Goal: Task Accomplishment & Management: Use online tool/utility

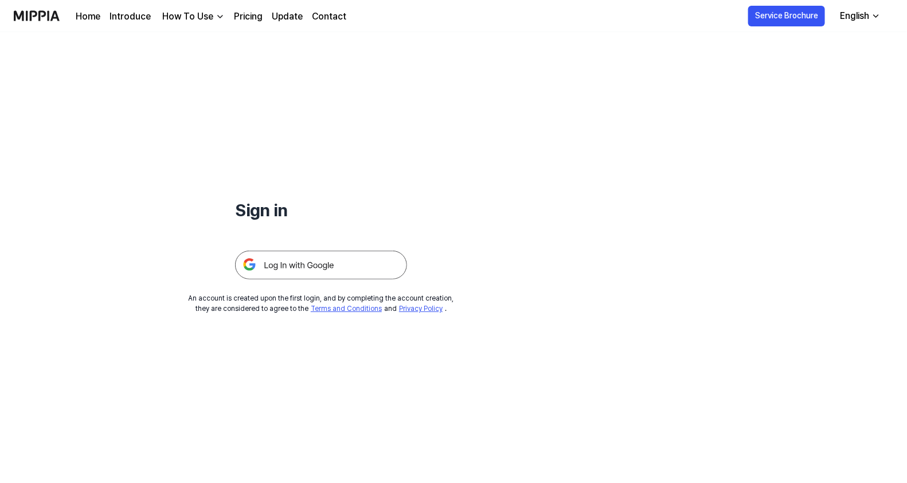
click at [310, 269] on img at bounding box center [321, 265] width 172 height 29
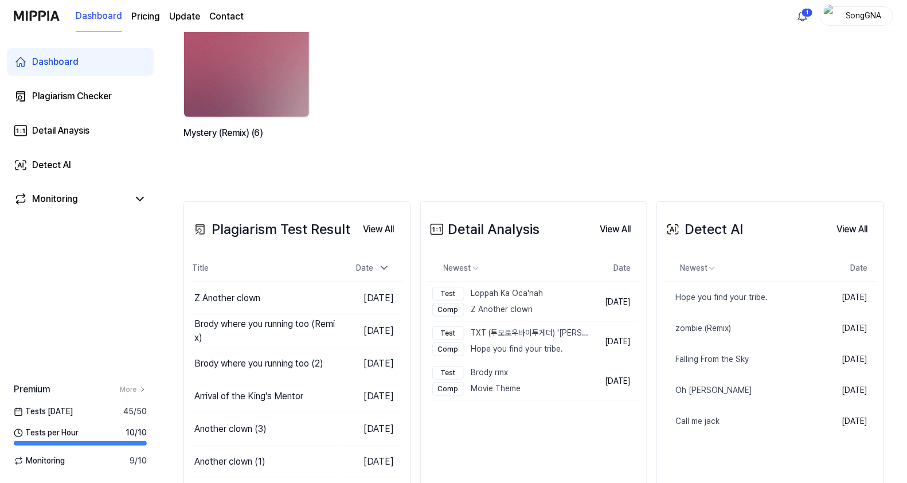
scroll to position [143, 0]
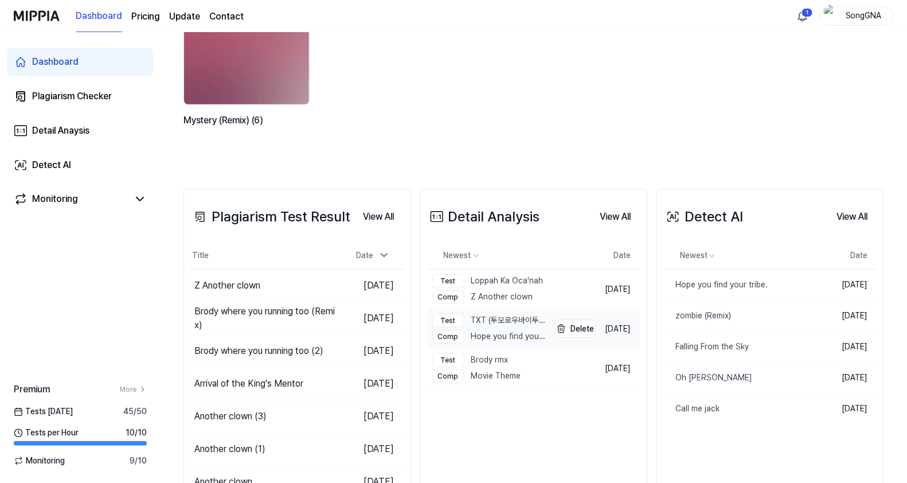
click at [493, 331] on div "Comp Hope you find your tribe." at bounding box center [489, 337] width 115 height 14
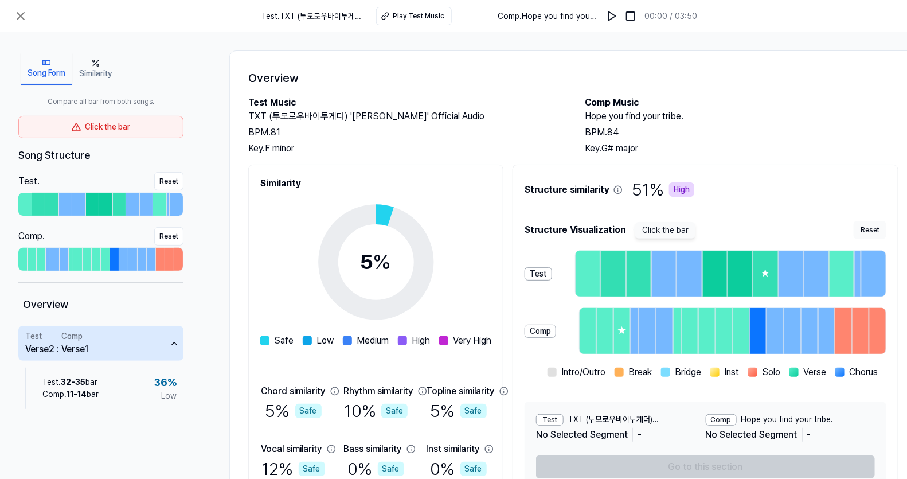
click at [100, 73] on button "Similarity" at bounding box center [95, 69] width 46 height 32
click at [57, 76] on button "Song Form" at bounding box center [47, 69] width 52 height 32
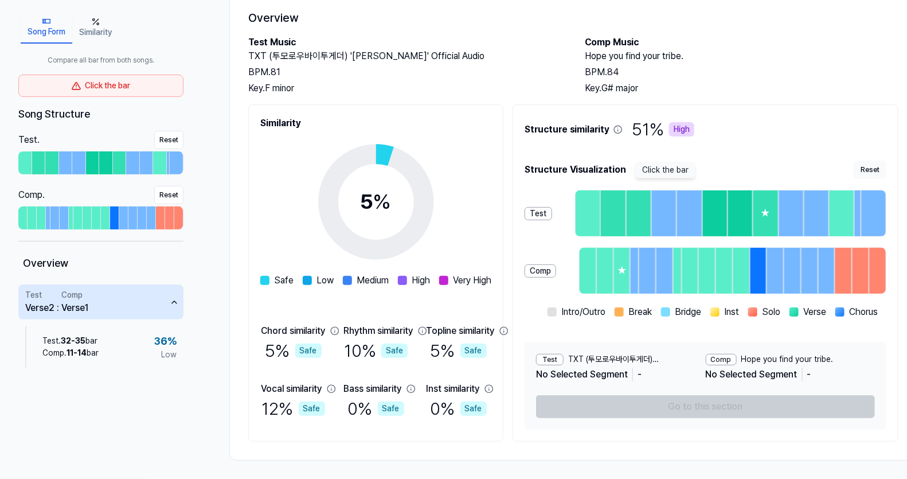
scroll to position [83, 0]
click at [710, 404] on div "Test TXT (투모로우바이투게더) '[PERSON_NAME]' Official Audio No Selected Segment - Comp …" at bounding box center [706, 386] width 362 height 88
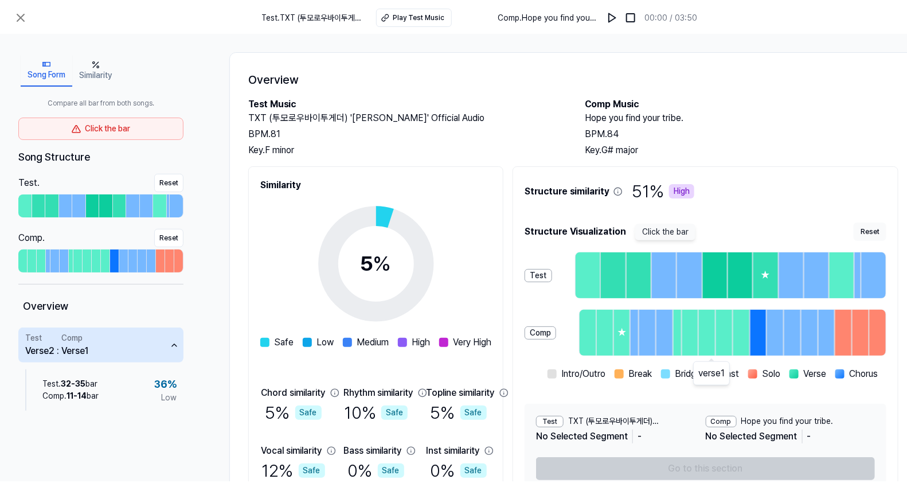
scroll to position [0, 0]
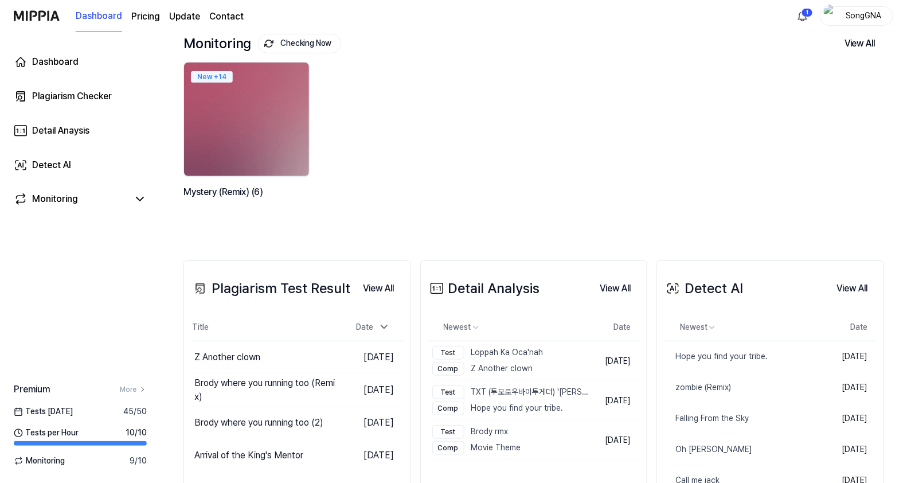
scroll to position [143, 0]
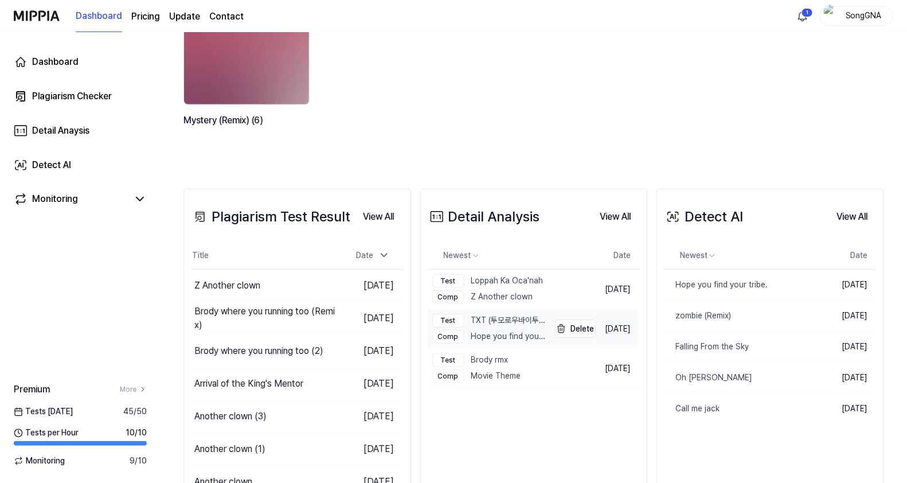
click at [451, 318] on div "Test" at bounding box center [448, 321] width 32 height 14
click at [446, 337] on div "Comp" at bounding box center [448, 337] width 32 height 14
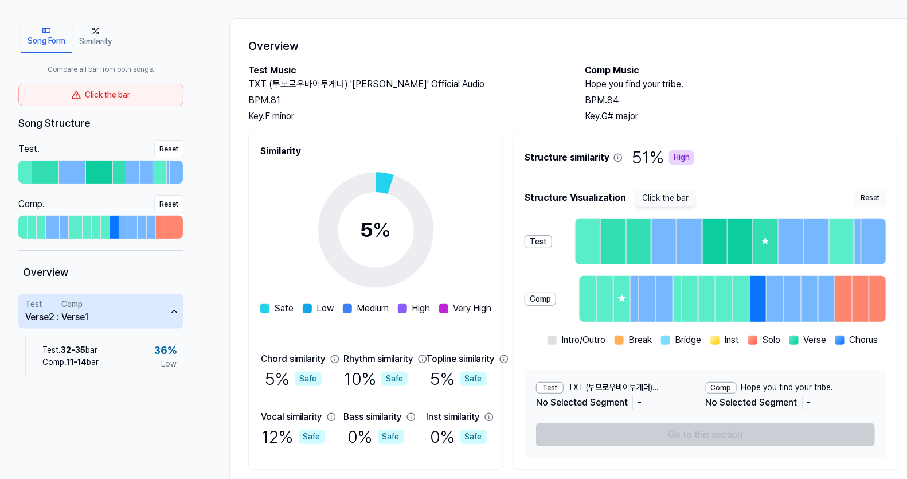
scroll to position [0, 0]
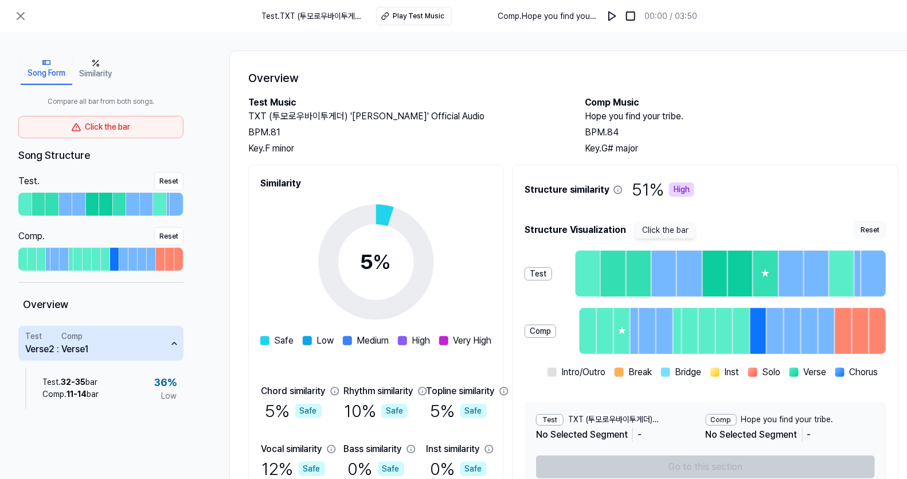
click at [769, 108] on h2 "Comp Music" at bounding box center [742, 103] width 314 height 14
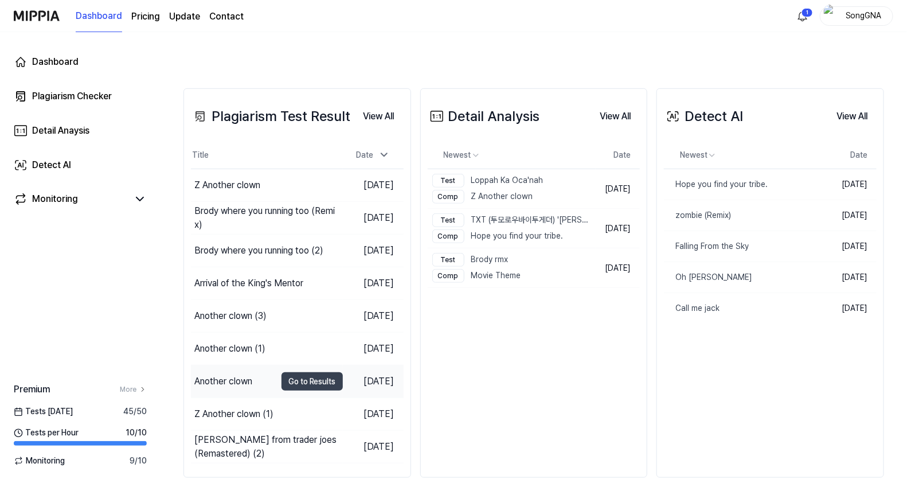
scroll to position [259, 0]
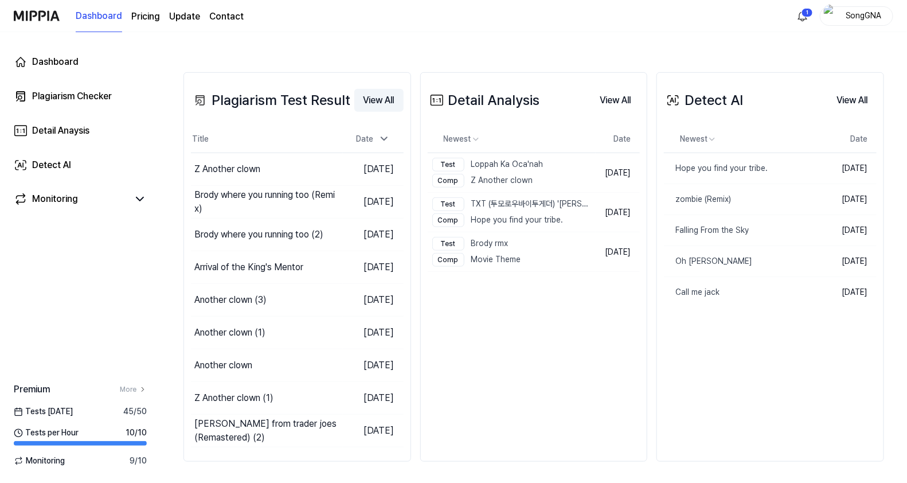
click at [368, 101] on button "View All" at bounding box center [378, 100] width 49 height 23
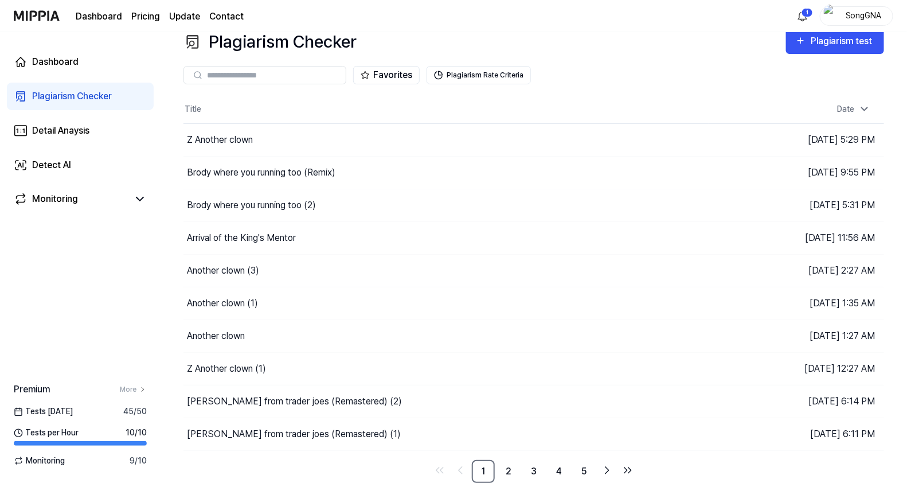
scroll to position [15, 0]
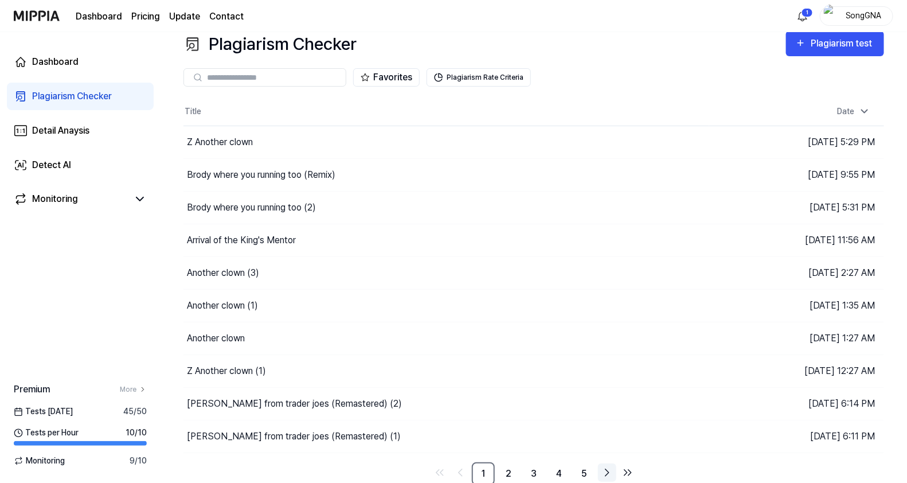
click at [611, 472] on icon "Go to next page" at bounding box center [607, 473] width 14 height 14
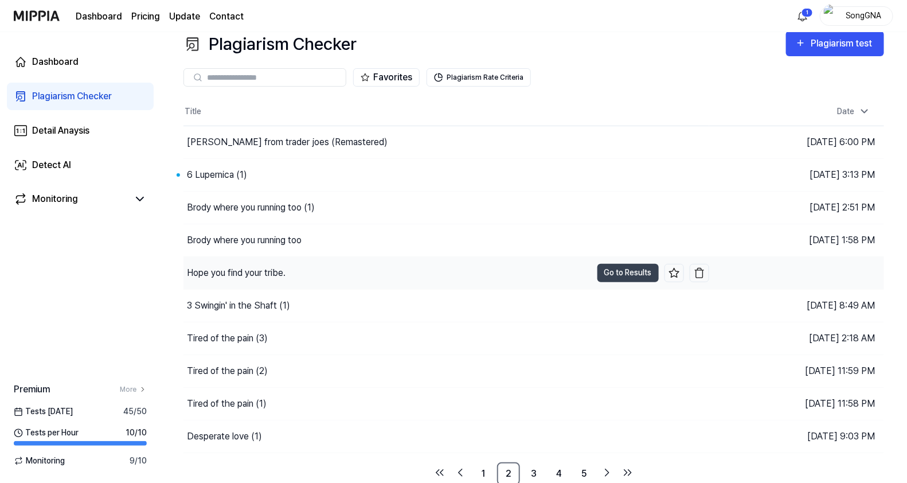
click at [261, 267] on div "Hope you find your tribe." at bounding box center [236, 273] width 99 height 14
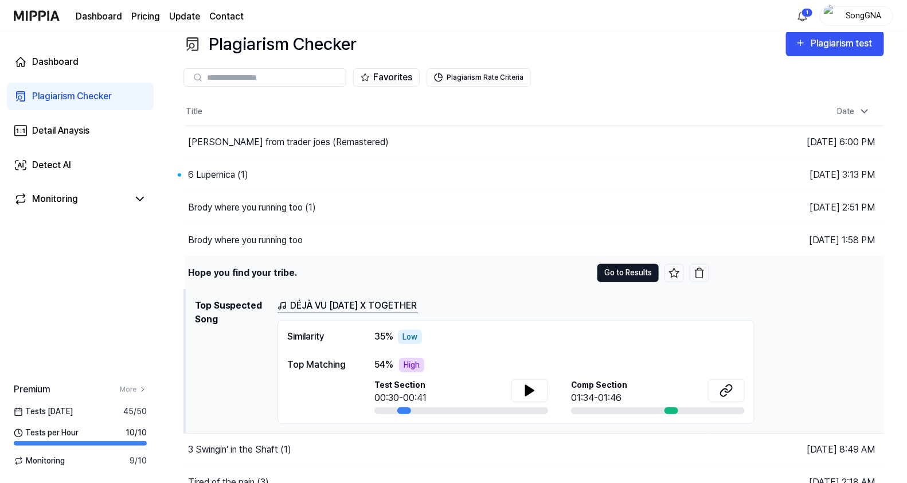
click at [611, 268] on button "Go to Results" at bounding box center [627, 273] width 61 height 18
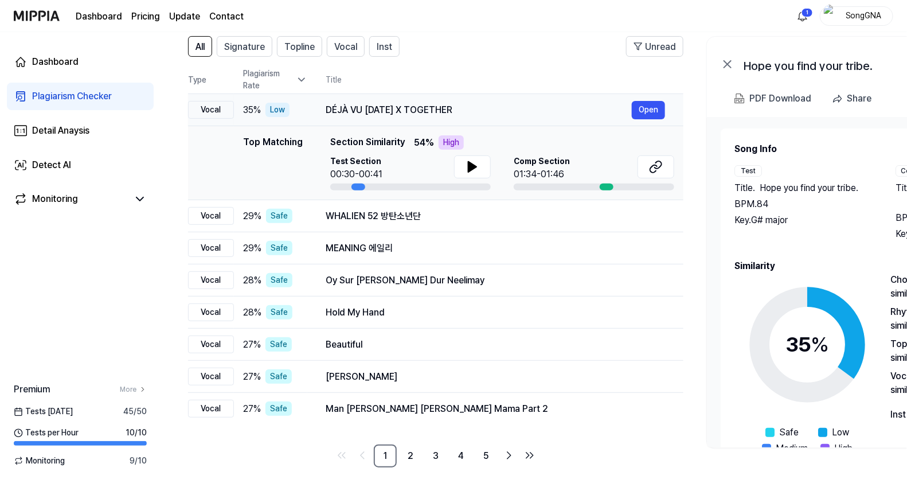
scroll to position [95, 0]
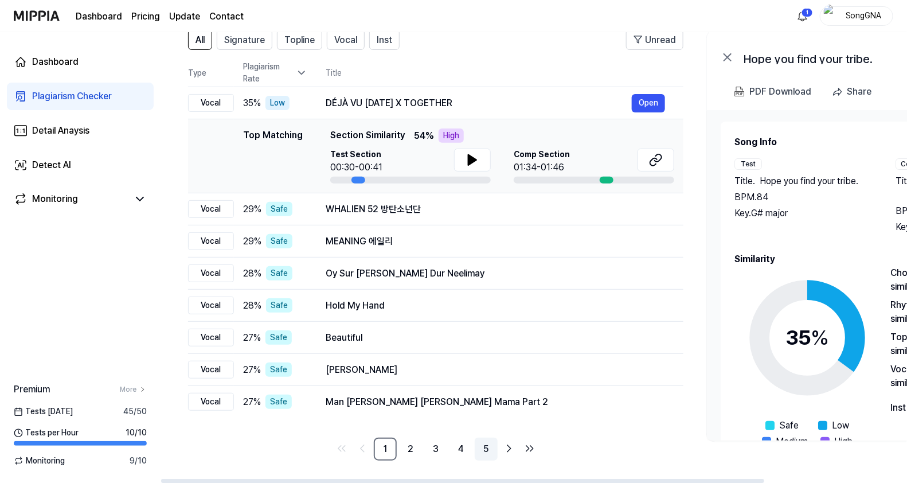
click at [485, 450] on link "5" at bounding box center [486, 448] width 23 height 23
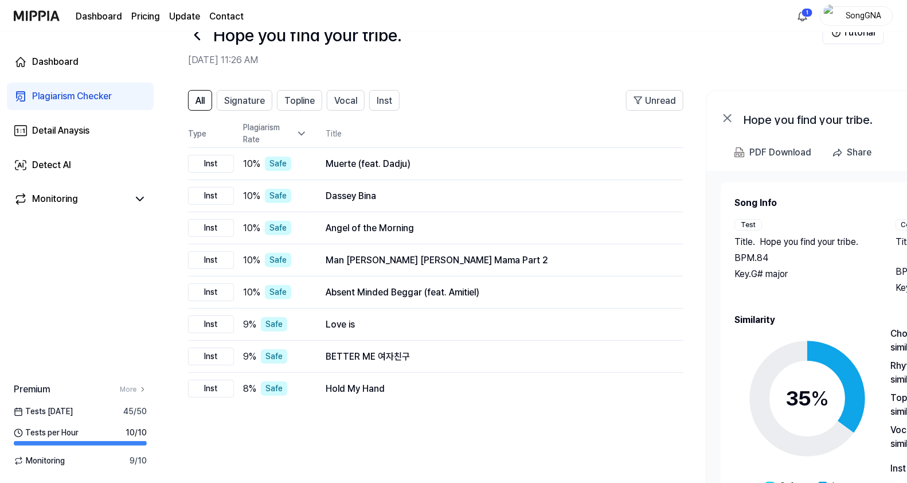
scroll to position [0, 0]
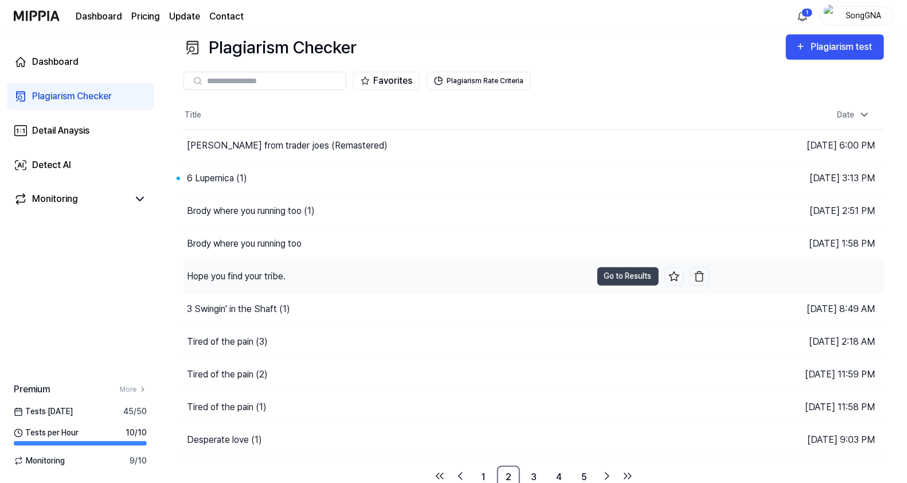
scroll to position [15, 0]
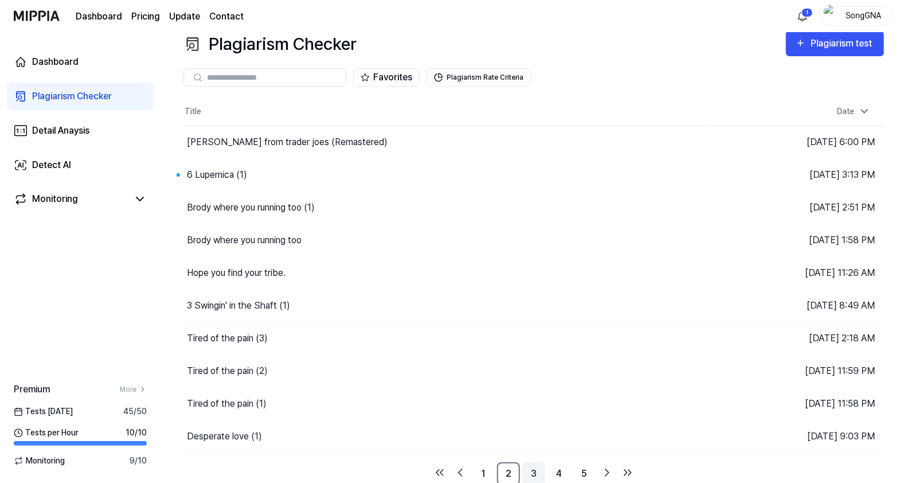
click at [530, 469] on link "3" at bounding box center [533, 473] width 23 height 23
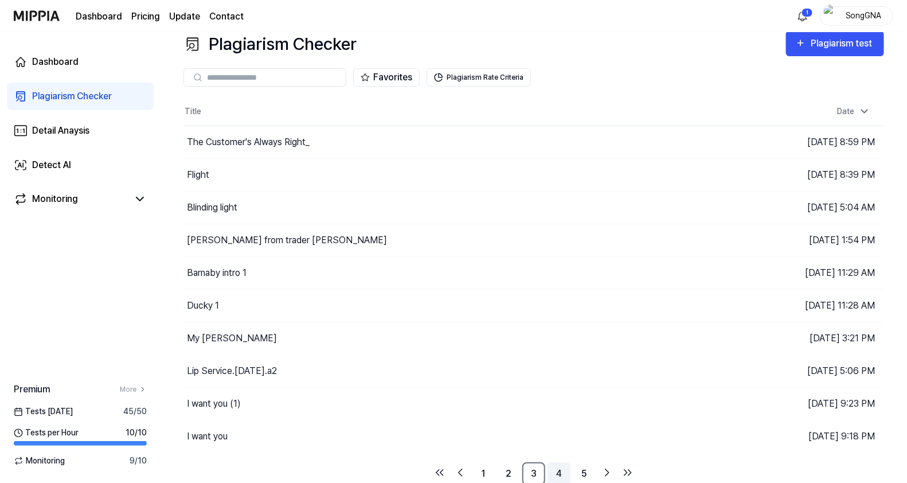
click at [562, 469] on link "4" at bounding box center [559, 473] width 23 height 23
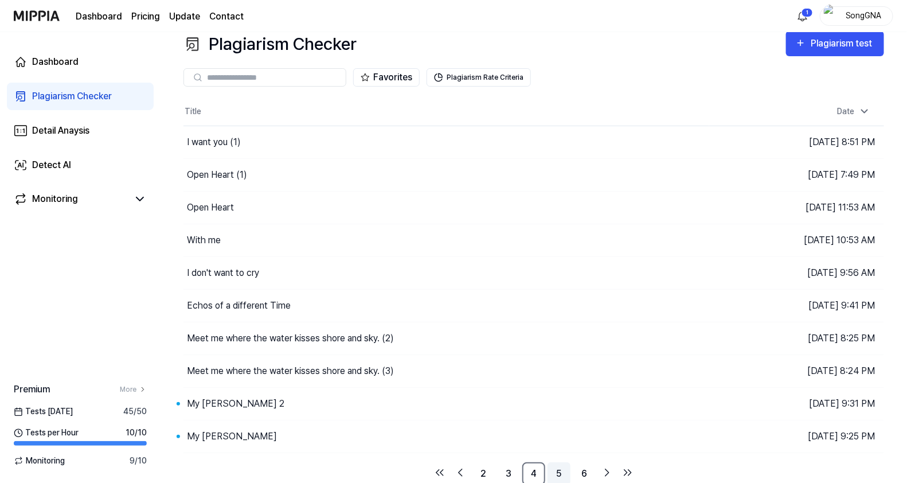
click at [560, 469] on link "5" at bounding box center [559, 473] width 23 height 23
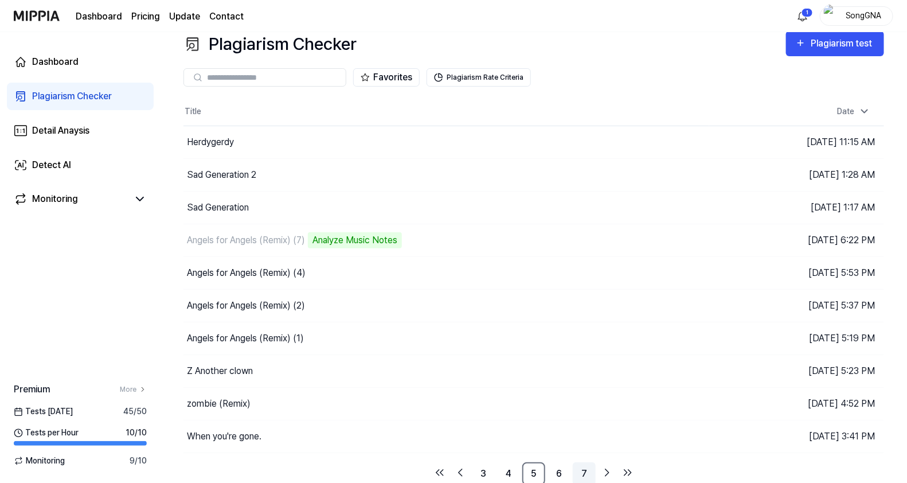
click at [573, 472] on link "7" at bounding box center [584, 473] width 23 height 23
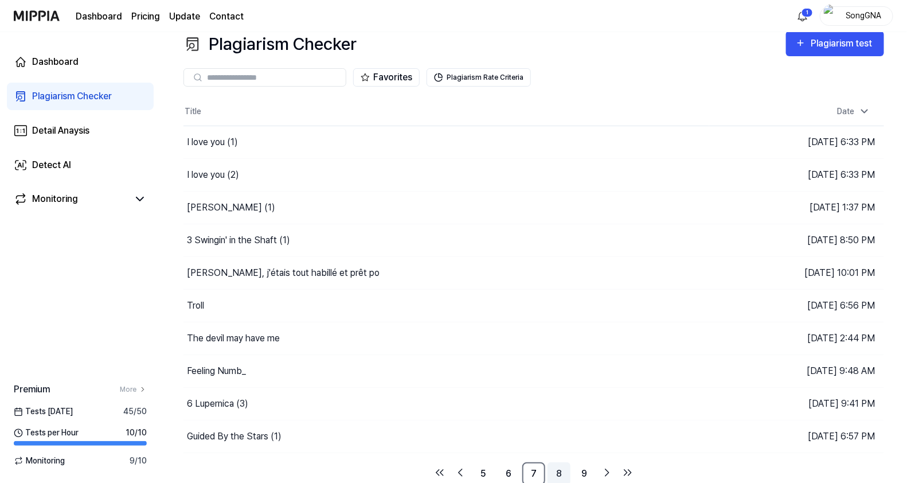
click at [561, 475] on link "8" at bounding box center [559, 473] width 23 height 23
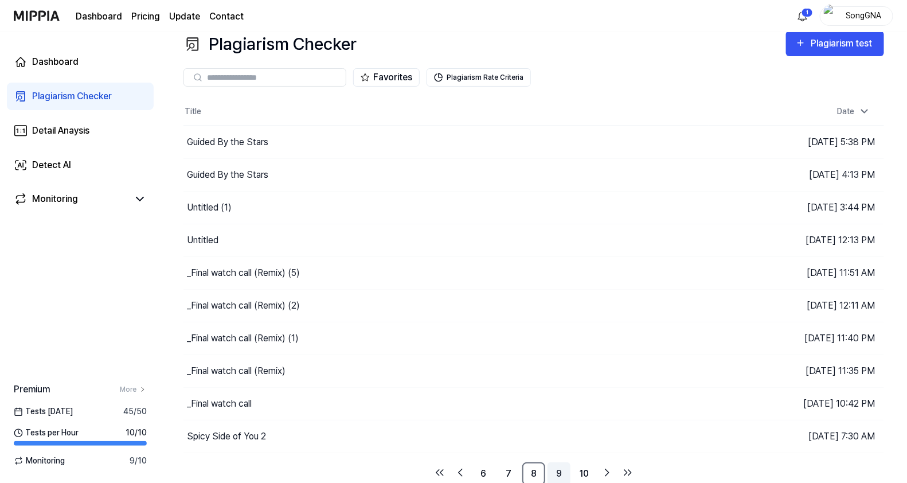
click at [562, 469] on link "9" at bounding box center [559, 473] width 23 height 23
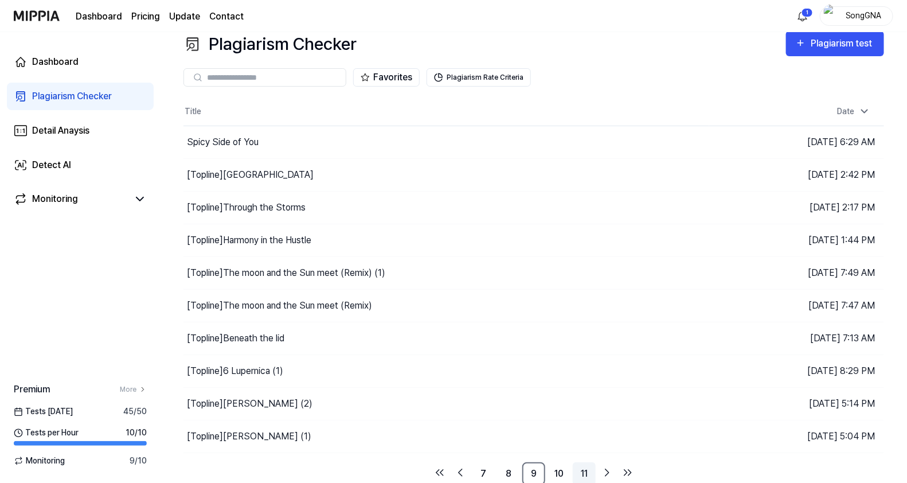
click at [580, 471] on link "11" at bounding box center [584, 473] width 23 height 23
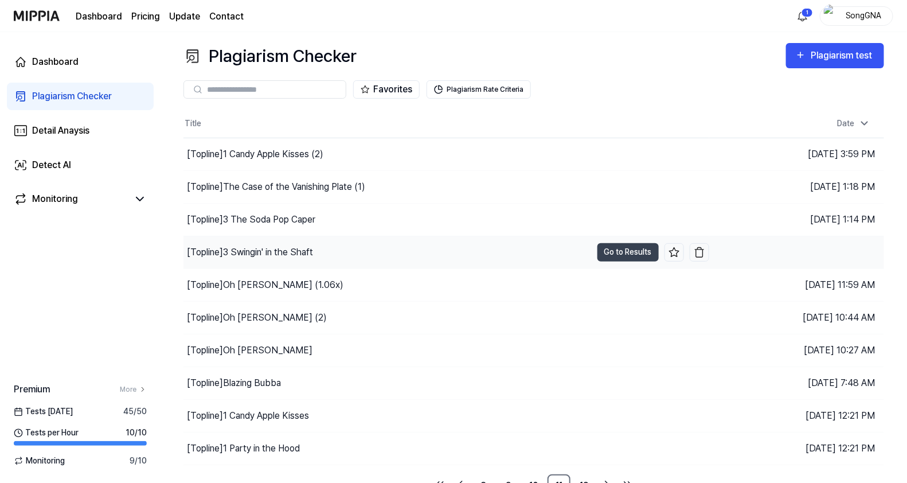
scroll to position [0, 0]
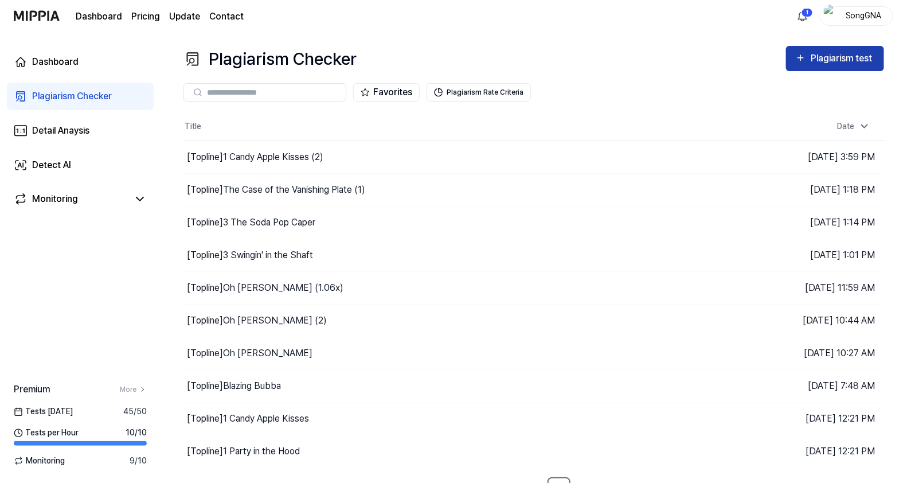
click at [846, 64] on div "Plagiarism test" at bounding box center [843, 58] width 64 height 15
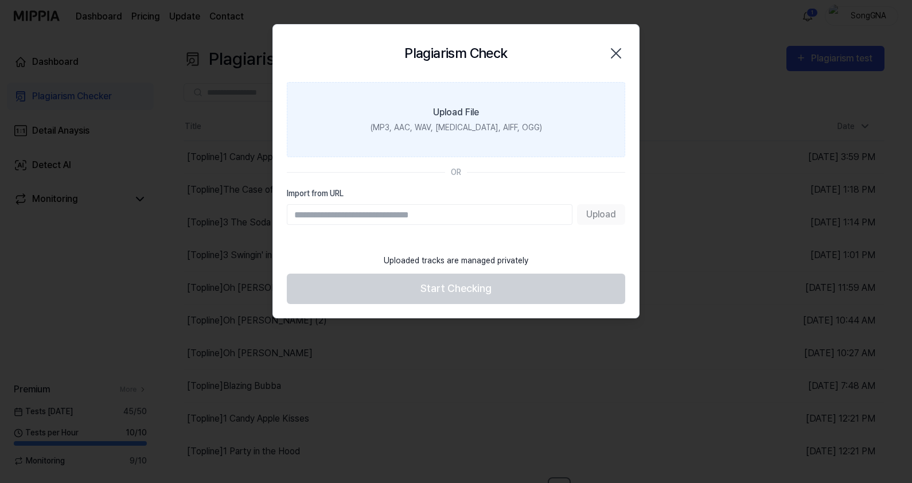
click at [513, 108] on label "Upload File (MP3, AAC, WAV, [MEDICAL_DATA], AIFF, OGG)" at bounding box center [456, 119] width 338 height 75
click at [0, 0] on input "Upload File (MP3, AAC, WAV, [MEDICAL_DATA], AIFF, OGG)" at bounding box center [0, 0] width 0 height 0
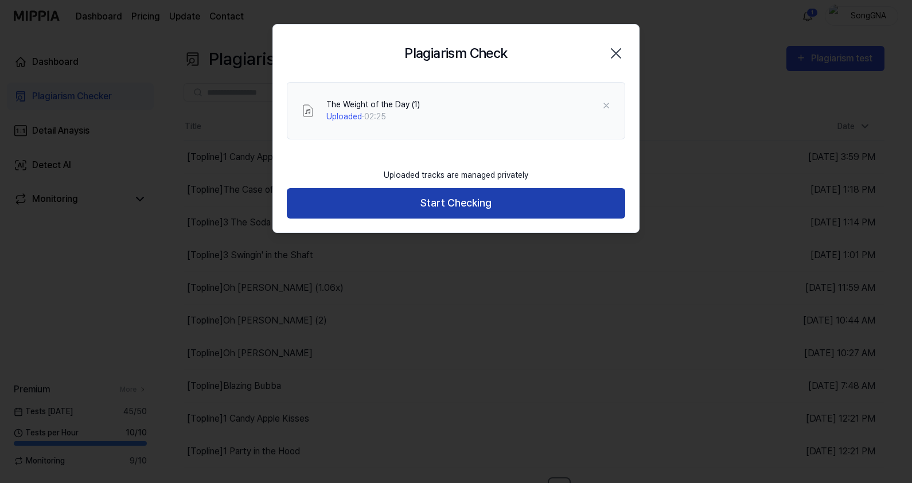
click at [417, 206] on button "Start Checking" at bounding box center [456, 203] width 338 height 30
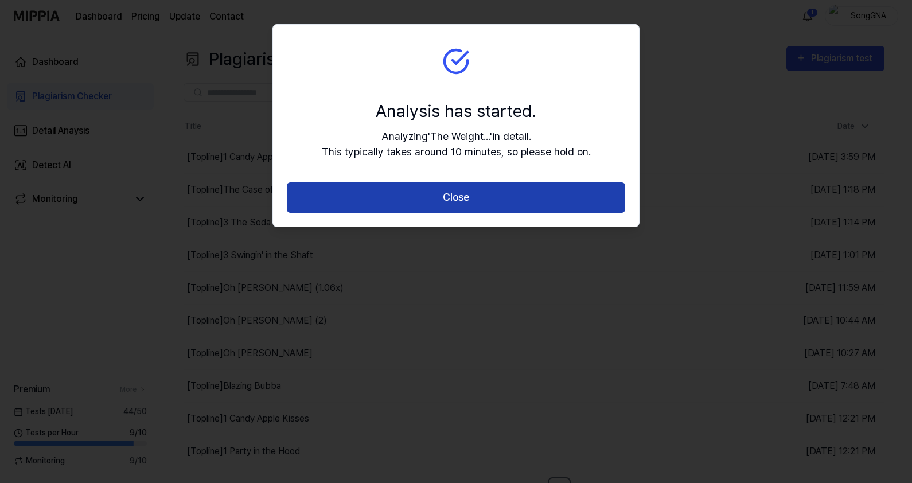
click at [416, 204] on button "Close" at bounding box center [456, 197] width 338 height 30
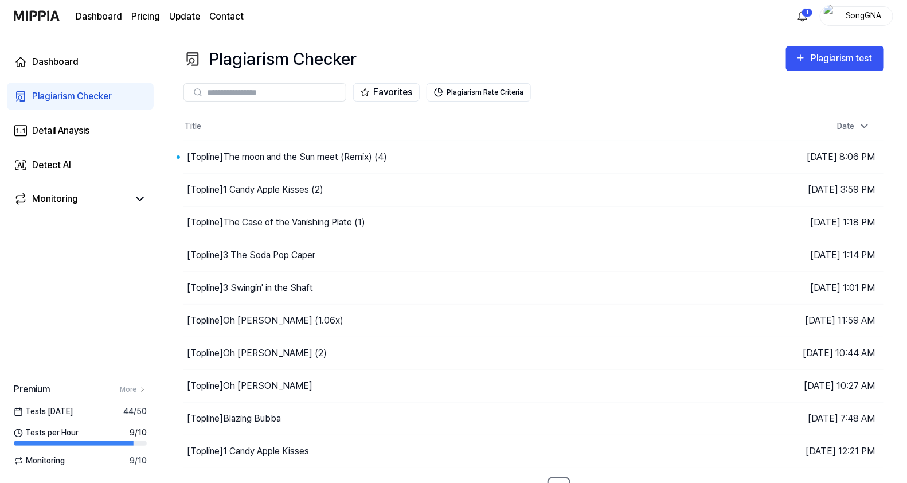
click at [40, 100] on div "Plagiarism Checker" at bounding box center [72, 96] width 80 height 14
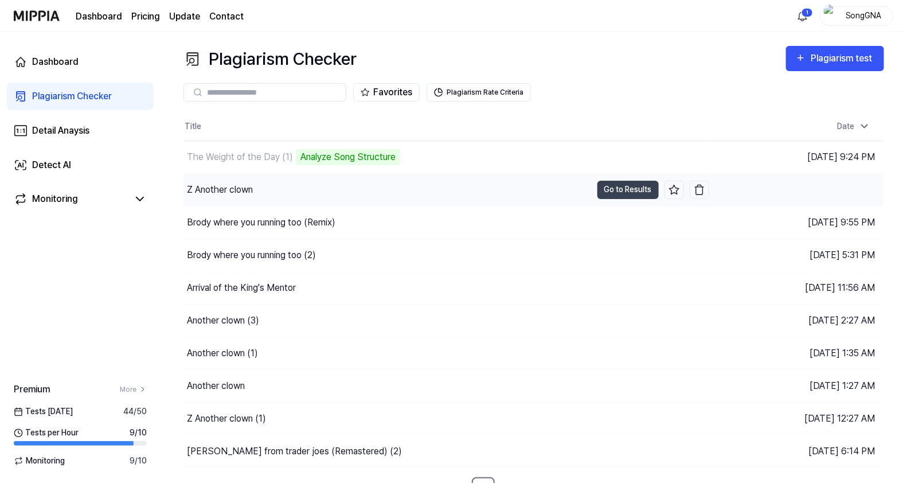
click at [252, 191] on div "Z Another clown" at bounding box center [220, 190] width 66 height 14
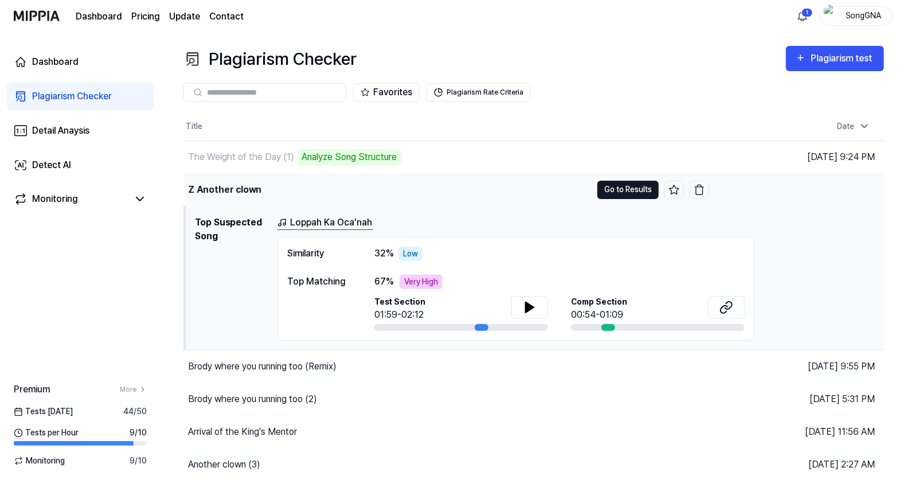
click at [606, 193] on button "Go to Results" at bounding box center [627, 190] width 61 height 18
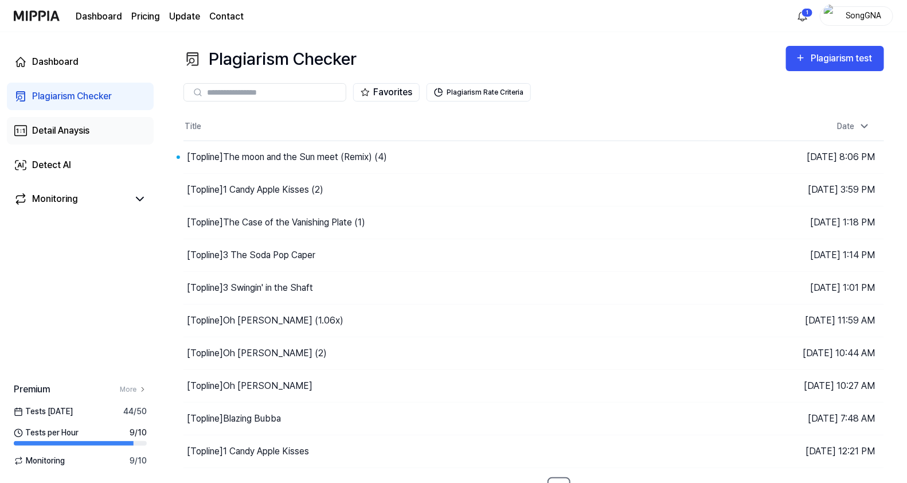
click at [48, 122] on link "Detail Anaysis" at bounding box center [80, 131] width 147 height 28
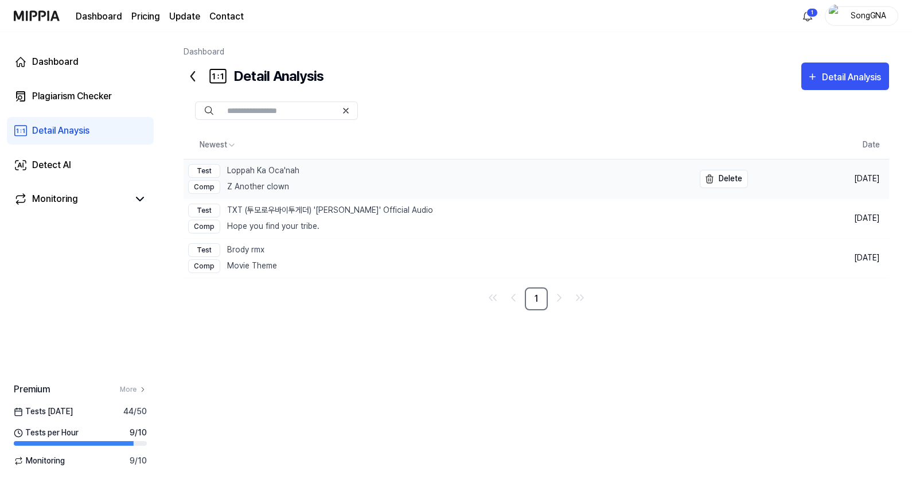
click at [256, 169] on div "Test Loppah Ka Oca'nah" at bounding box center [243, 171] width 111 height 14
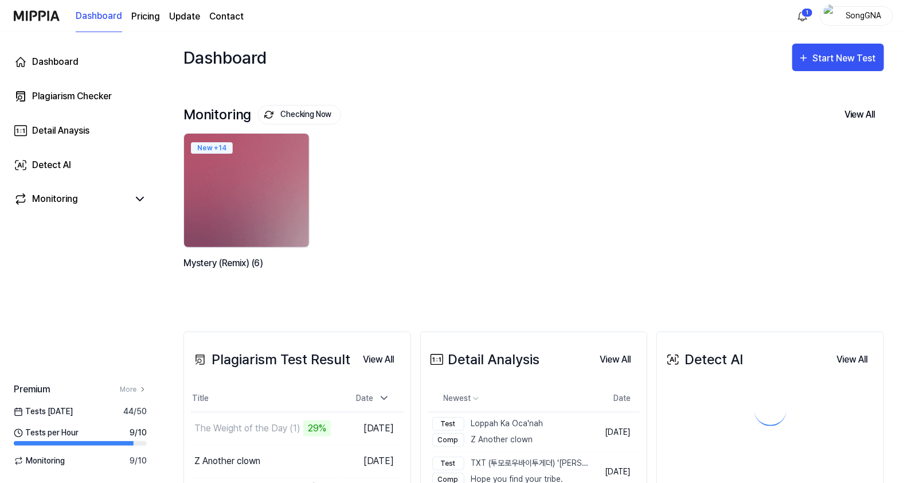
scroll to position [259, 0]
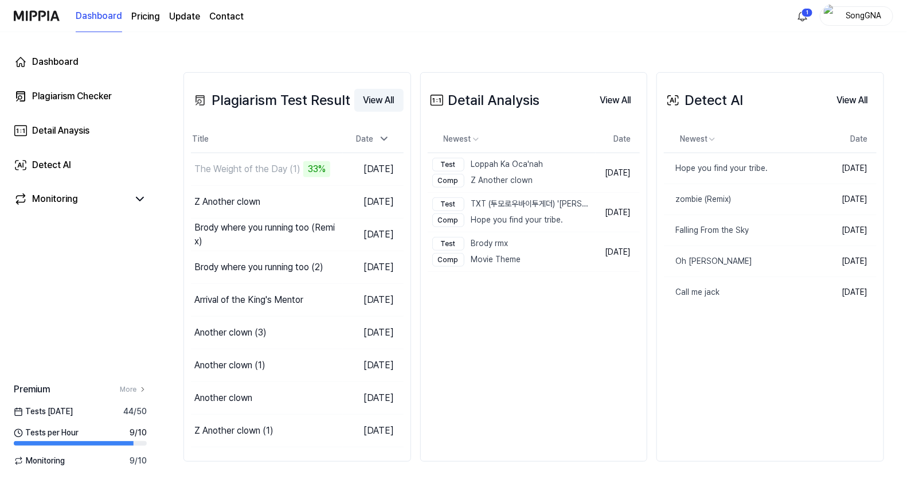
click at [369, 95] on button "View All" at bounding box center [378, 100] width 49 height 23
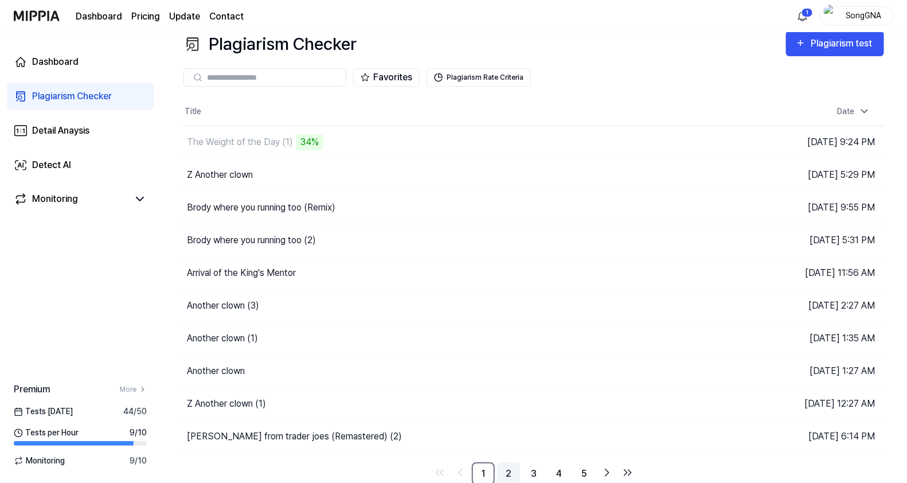
click at [511, 473] on link "2" at bounding box center [508, 473] width 23 height 23
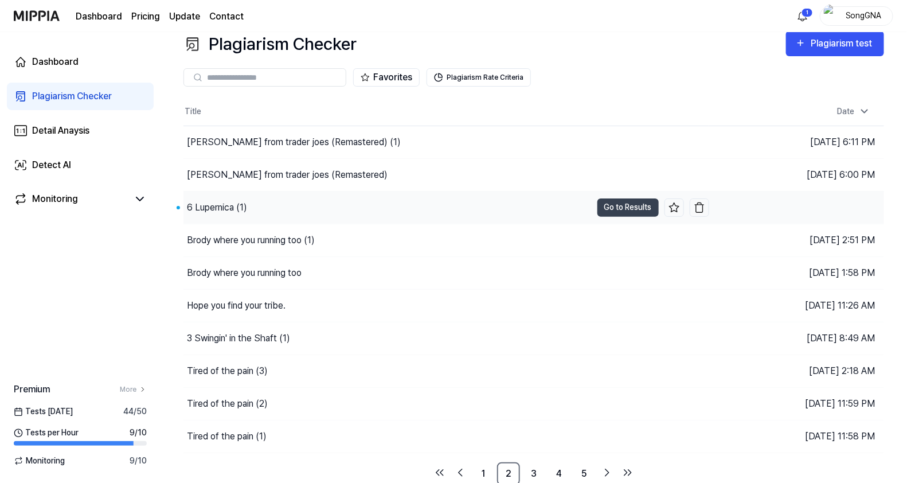
click at [198, 204] on div "6 Lupernica (1)" at bounding box center [217, 208] width 60 height 14
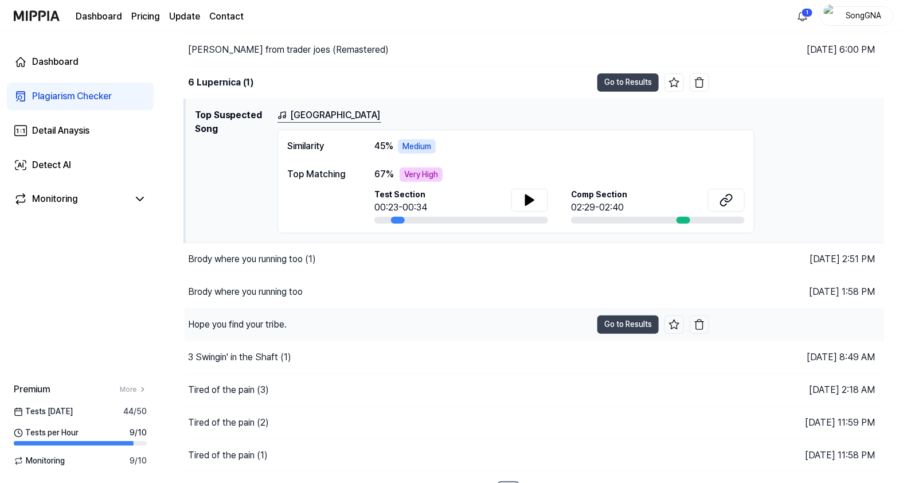
scroll to position [87, 0]
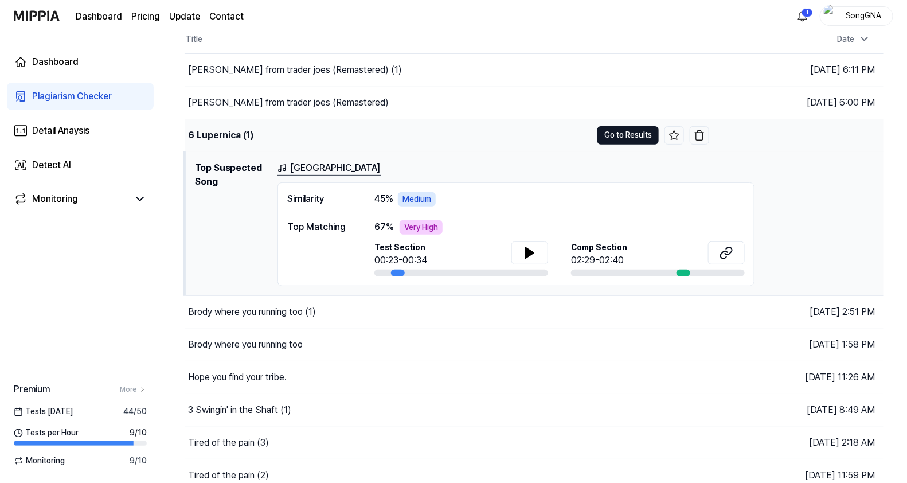
click at [612, 132] on button "Go to Results" at bounding box center [627, 135] width 61 height 18
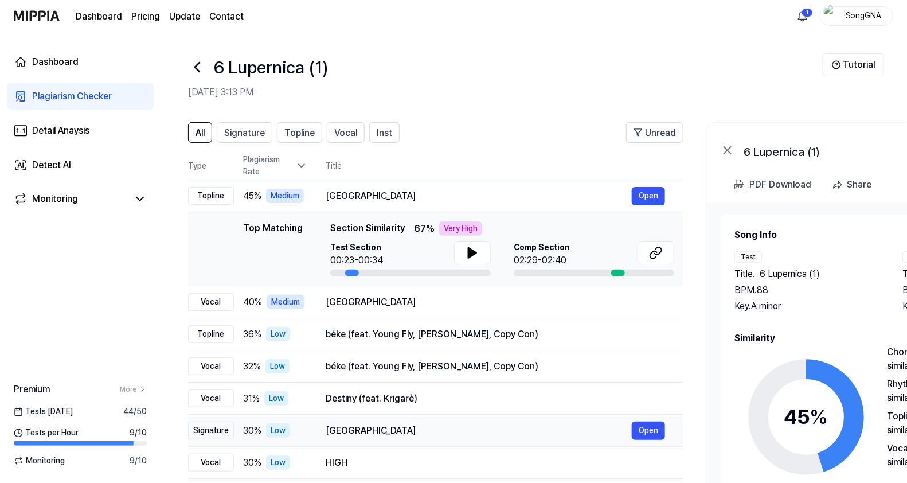
scroll to position [0, 0]
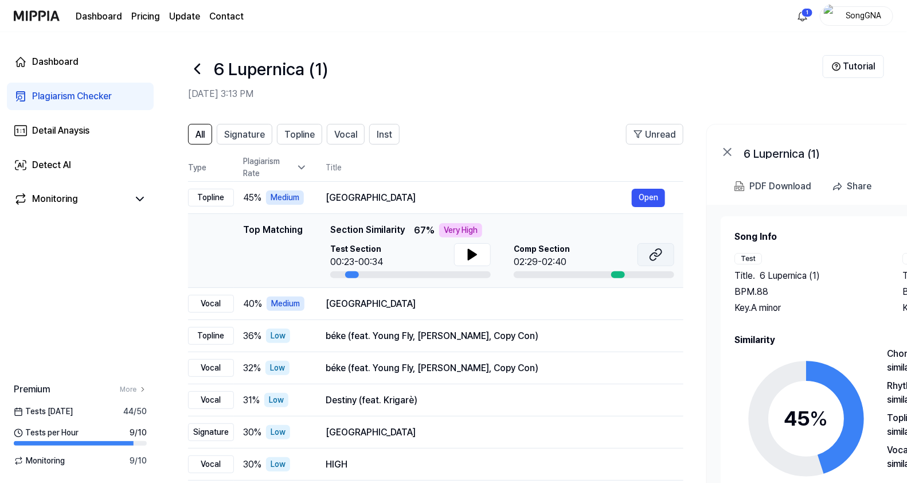
click at [656, 247] on button at bounding box center [656, 254] width 37 height 23
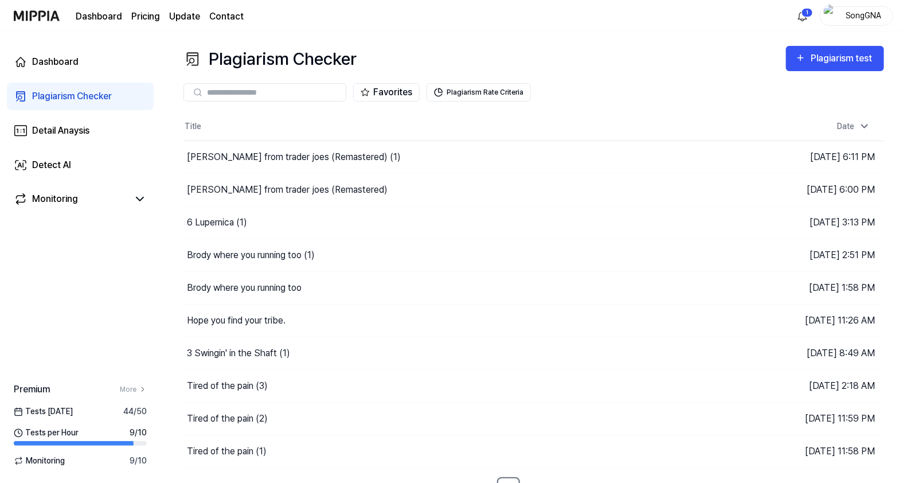
scroll to position [15, 0]
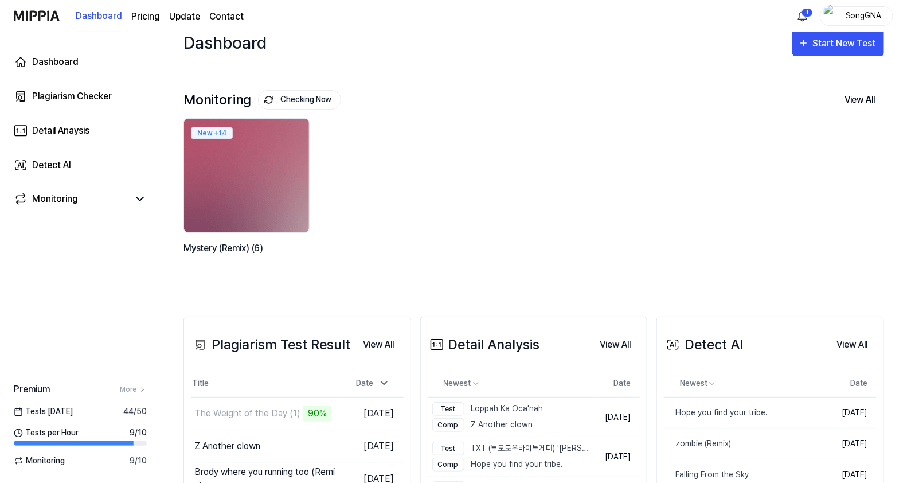
scroll to position [259, 0]
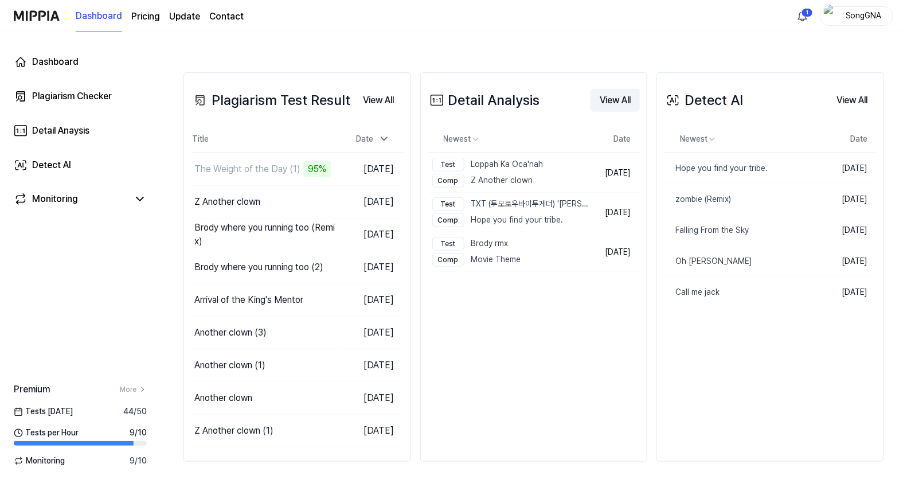
click at [608, 102] on button "View All" at bounding box center [615, 100] width 49 height 23
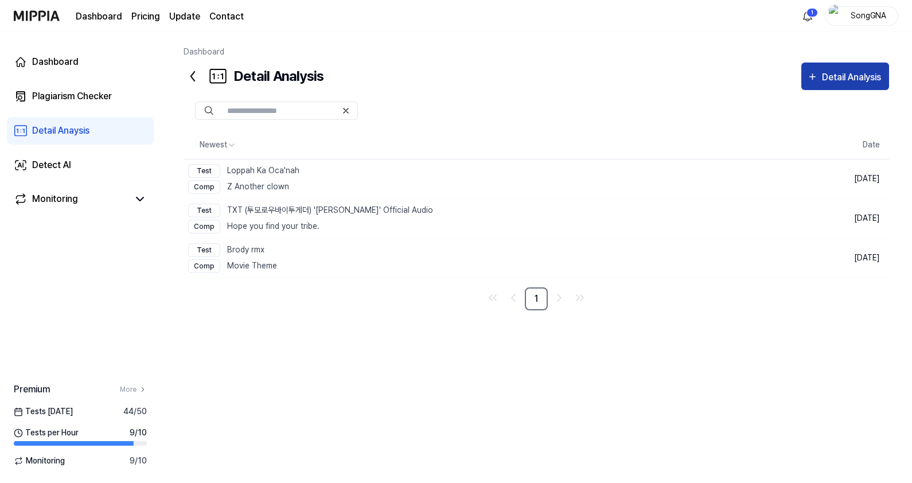
click at [833, 79] on div "Detail Analysis" at bounding box center [853, 77] width 62 height 15
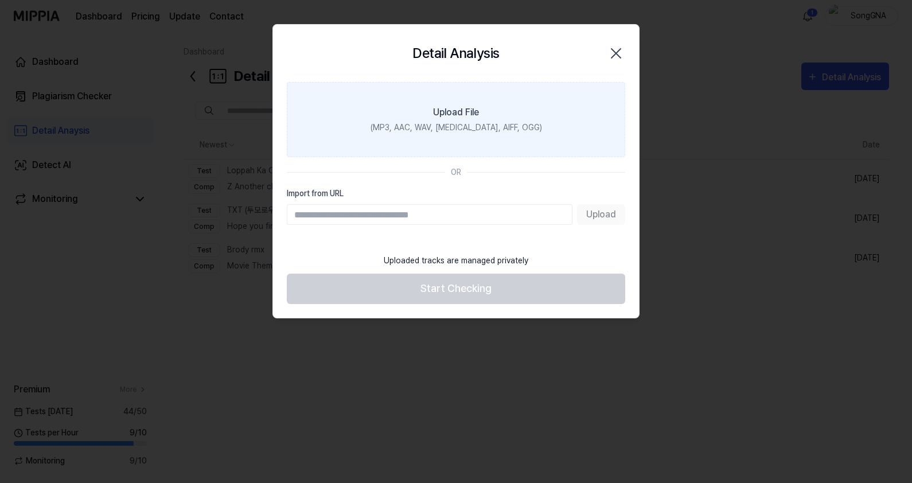
click at [478, 129] on div "(MP3, AAC, WAV, [MEDICAL_DATA], AIFF, OGG)" at bounding box center [455, 128] width 171 height 12
click at [0, 0] on input "Upload File (MP3, AAC, WAV, [MEDICAL_DATA], AIFF, OGG)" at bounding box center [0, 0] width 0 height 0
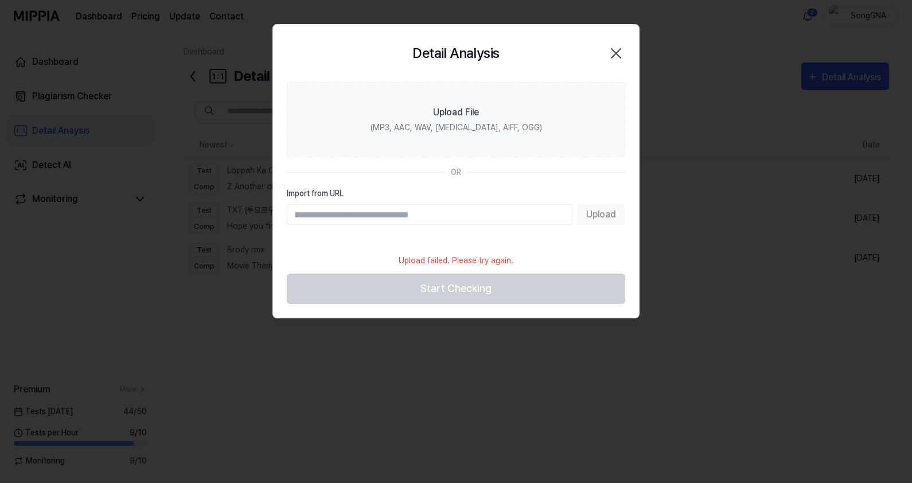
click at [494, 213] on input "Import from URL" at bounding box center [430, 214] width 286 height 21
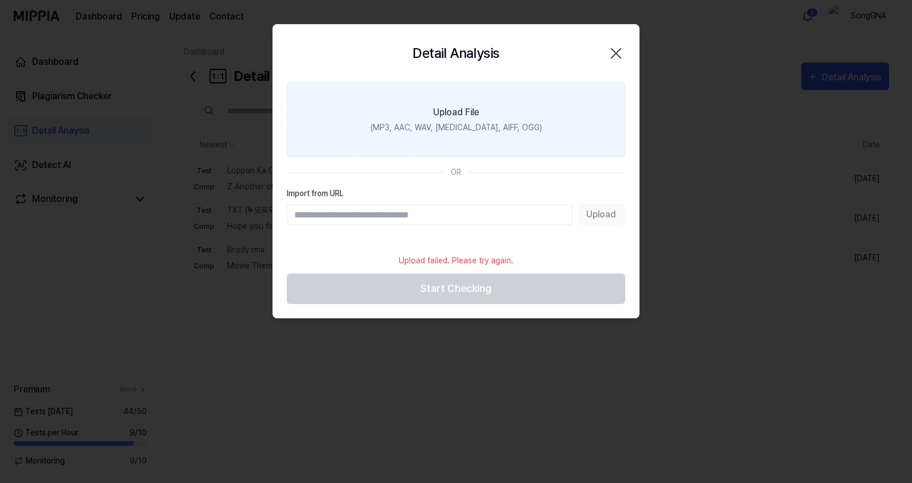
click at [500, 122] on div "(MP3, AAC, WAV, [MEDICAL_DATA], AIFF, OGG)" at bounding box center [455, 128] width 171 height 12
click at [0, 0] on input "Upload File (MP3, AAC, WAV, [MEDICAL_DATA], AIFF, OGG)" at bounding box center [0, 0] width 0 height 0
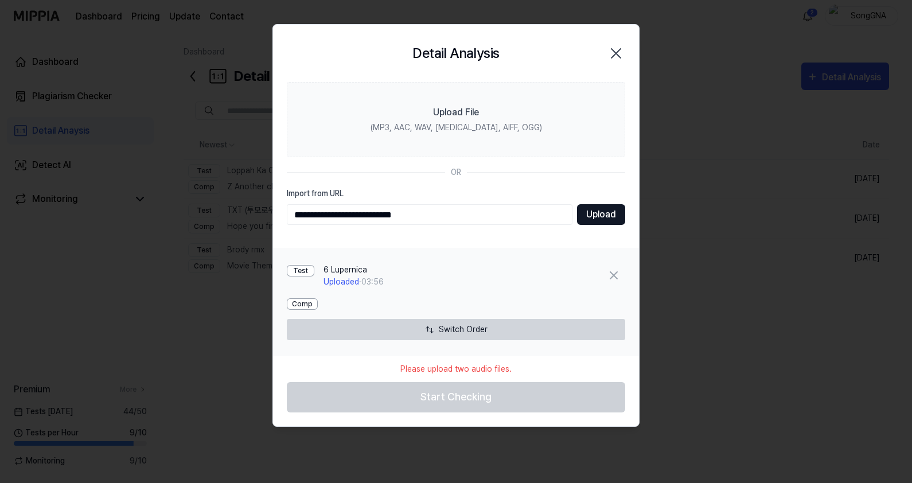
type input "**********"
click at [603, 211] on button "Upload" at bounding box center [601, 214] width 48 height 21
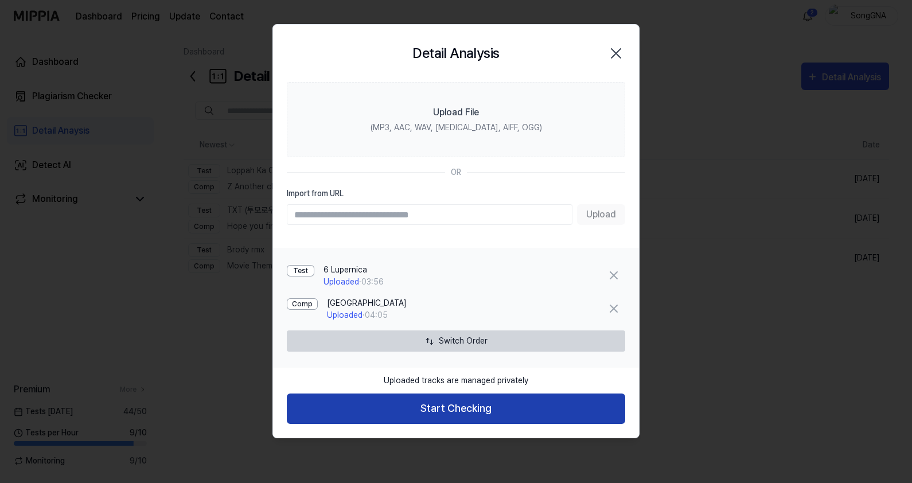
click at [418, 412] on button "Start Checking" at bounding box center [456, 408] width 338 height 30
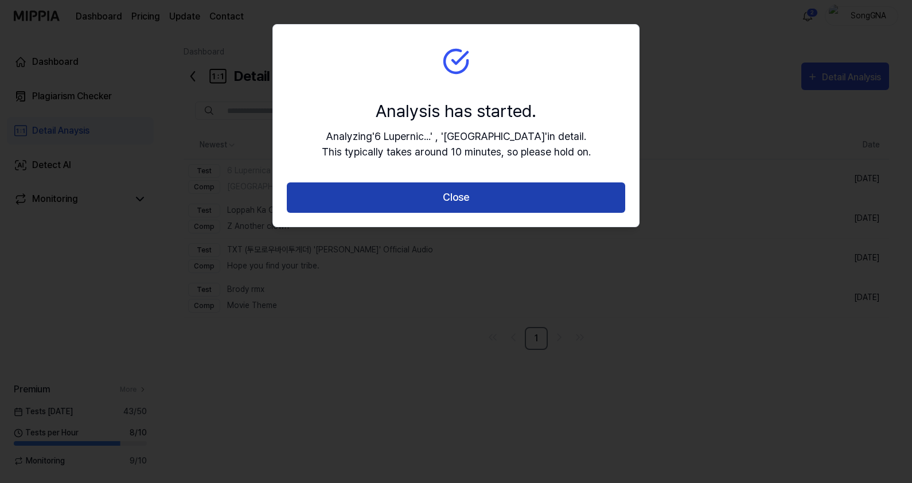
click at [507, 188] on button "Close" at bounding box center [456, 197] width 338 height 30
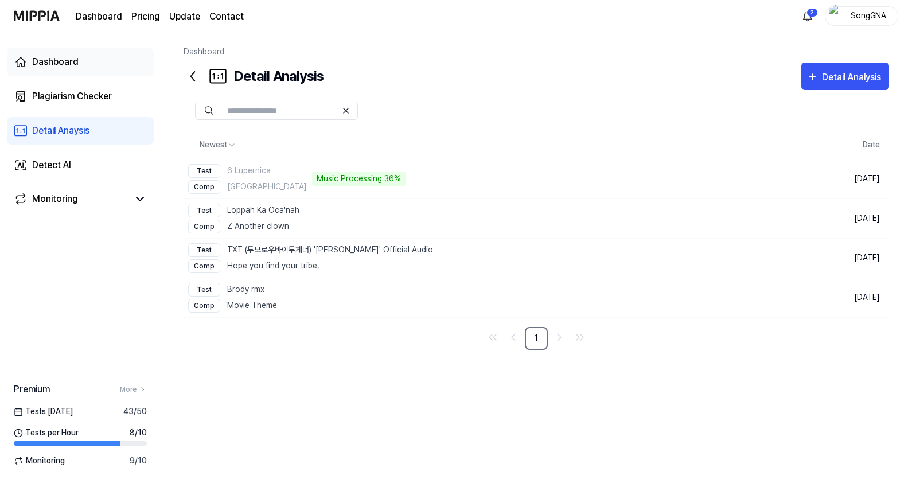
click at [40, 55] on div "Dashboard" at bounding box center [55, 62] width 46 height 14
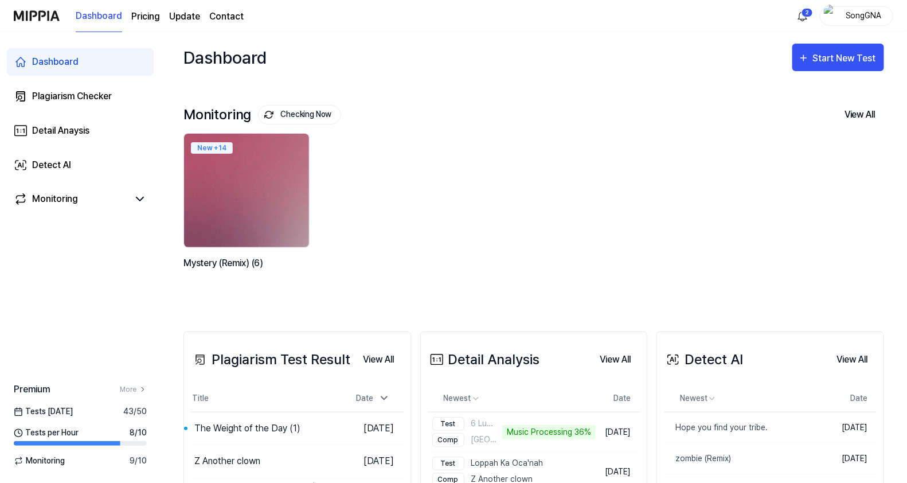
scroll to position [143, 0]
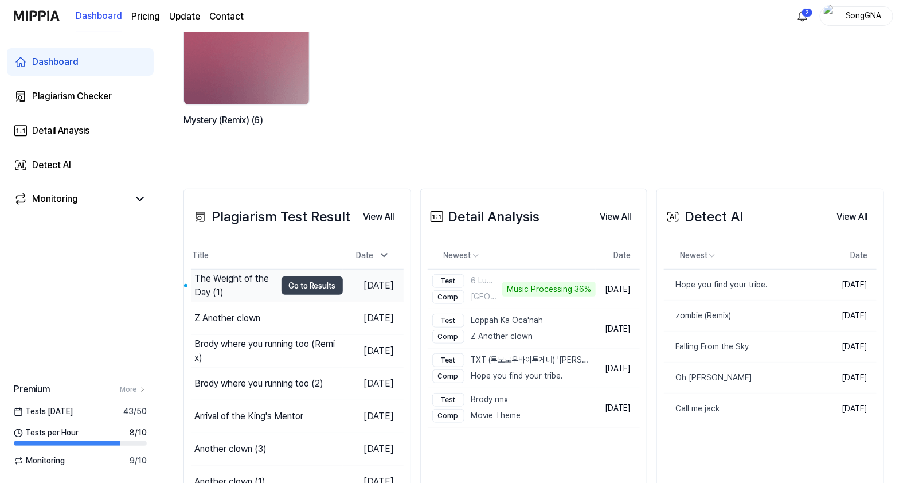
click at [237, 280] on div "The Weight of the Day (1)" at bounding box center [234, 286] width 81 height 28
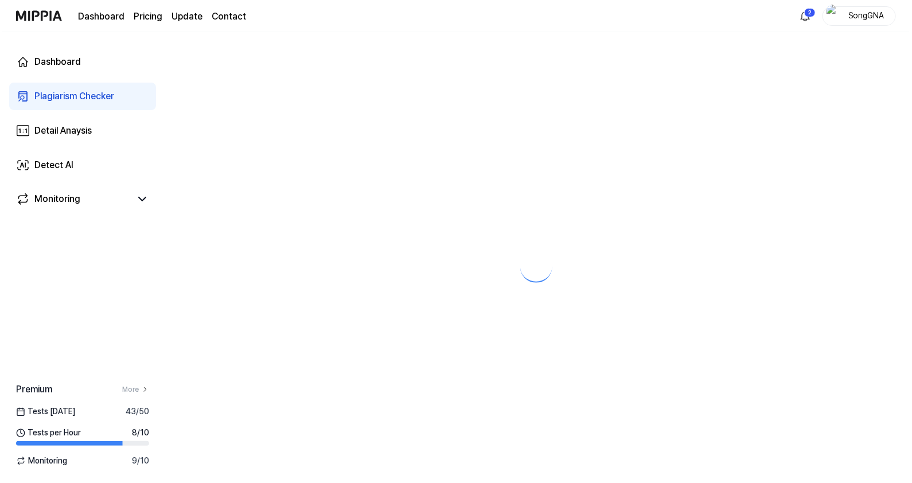
scroll to position [0, 0]
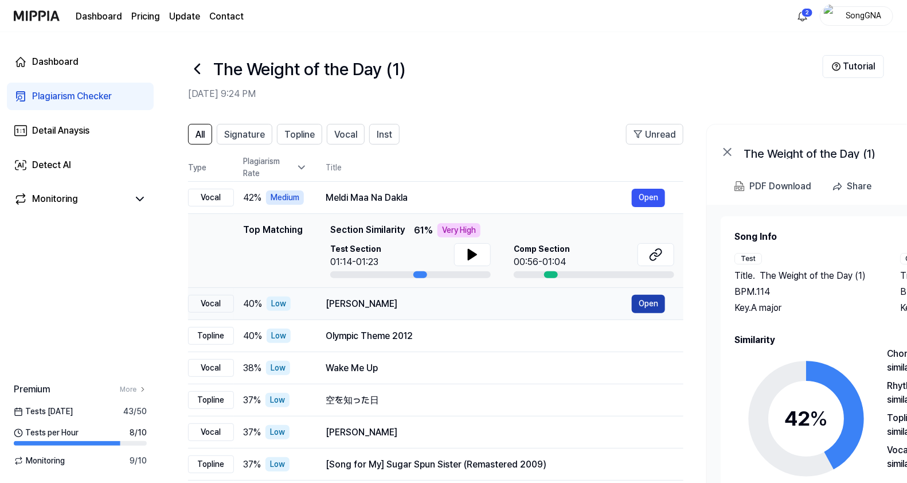
click at [651, 298] on button "Open" at bounding box center [648, 304] width 33 height 18
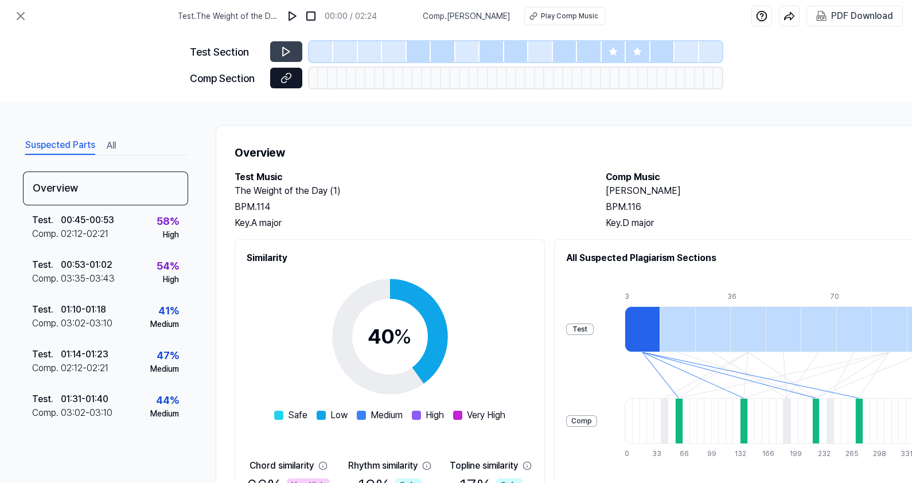
click at [282, 75] on icon at bounding box center [285, 77] width 11 height 11
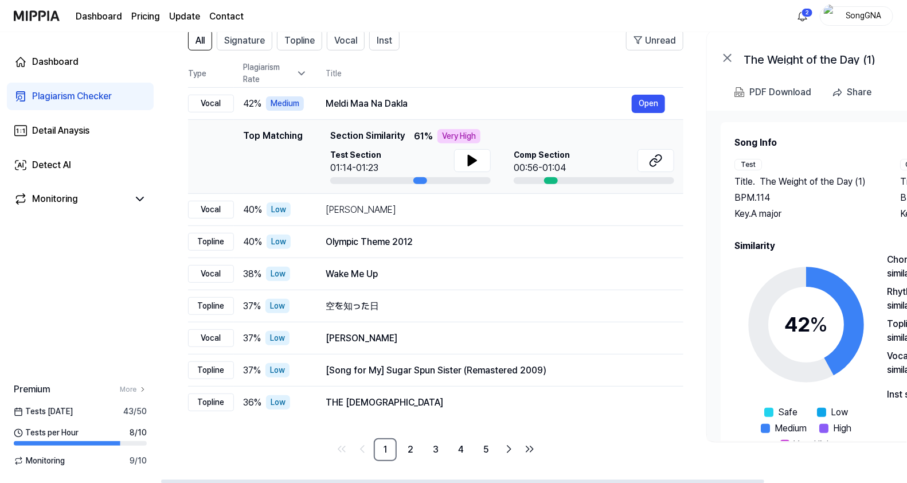
scroll to position [95, 0]
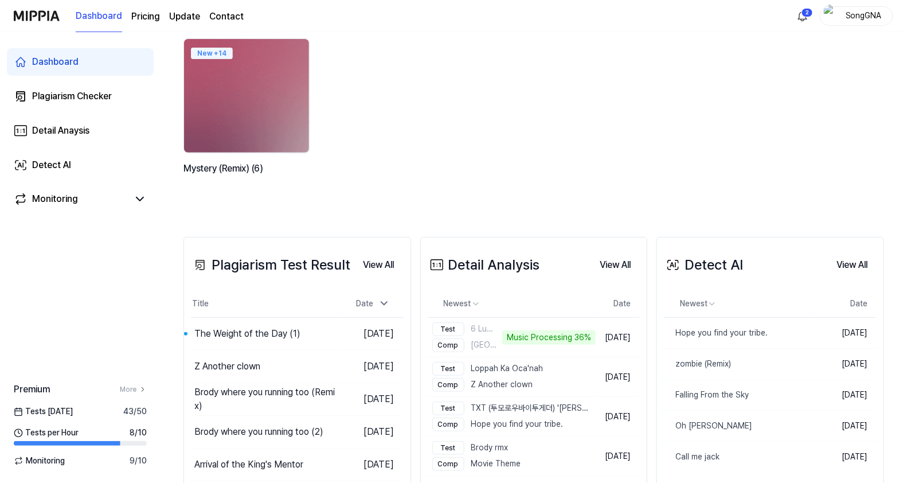
scroll to position [143, 0]
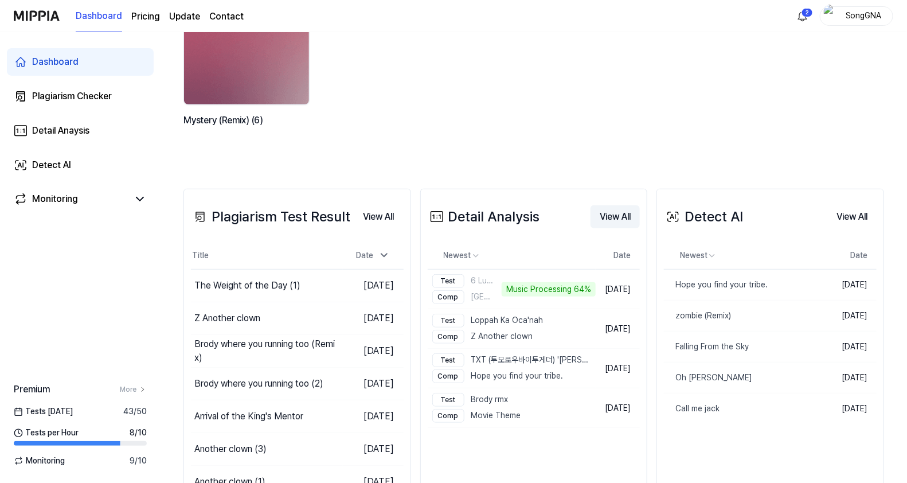
click at [609, 221] on button "View All" at bounding box center [615, 216] width 49 height 23
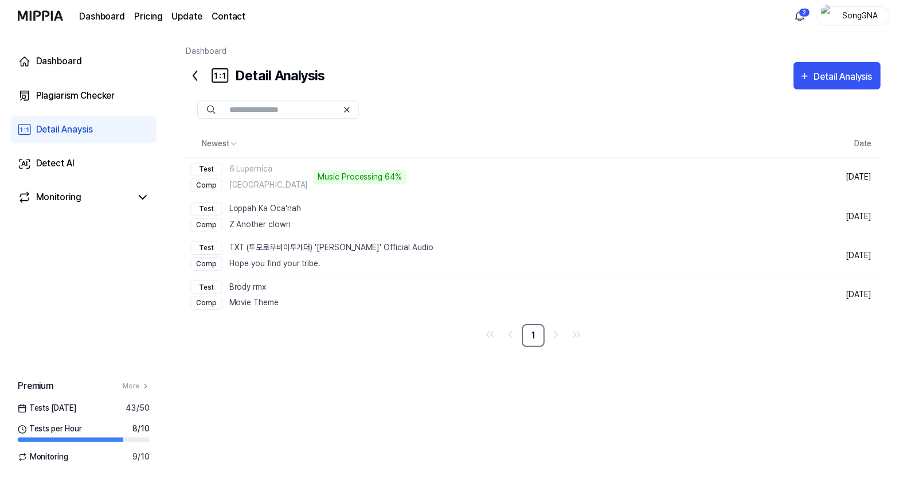
scroll to position [0, 0]
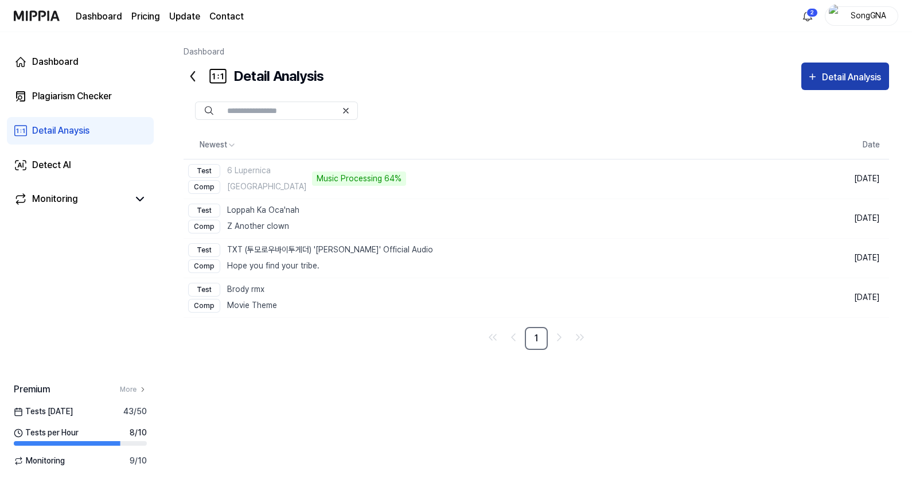
click at [822, 80] on div "Detail Analysis" at bounding box center [853, 77] width 62 height 15
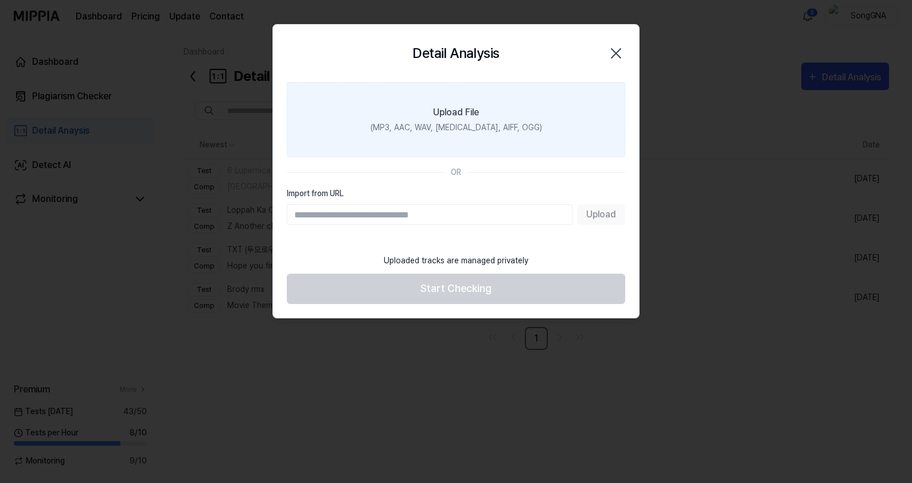
click at [459, 118] on div "Upload File" at bounding box center [456, 112] width 46 height 14
click at [0, 0] on input "Upload File (MP3, AAC, WAV, [MEDICAL_DATA], AIFF, OGG)" at bounding box center [0, 0] width 0 height 0
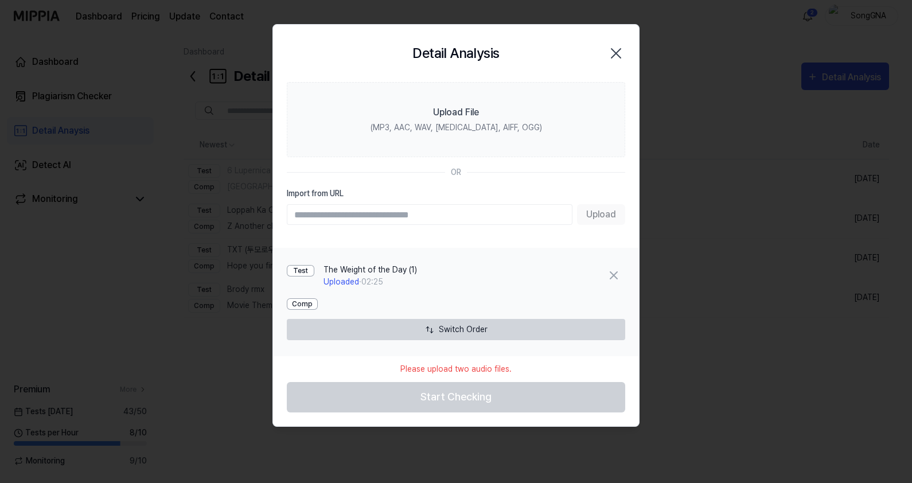
click at [423, 213] on input "Import from URL" at bounding box center [430, 214] width 286 height 21
type input "**********"
click at [612, 210] on button "Upload" at bounding box center [601, 214] width 48 height 21
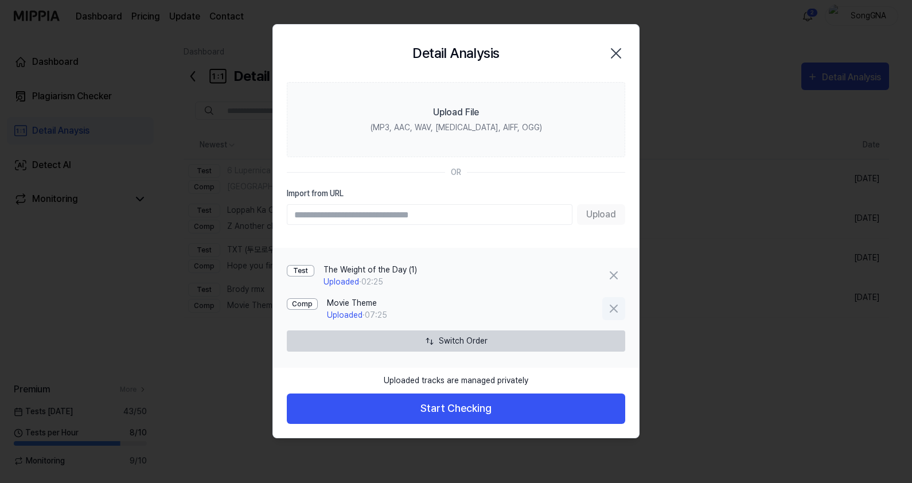
click at [612, 304] on icon at bounding box center [614, 309] width 14 height 14
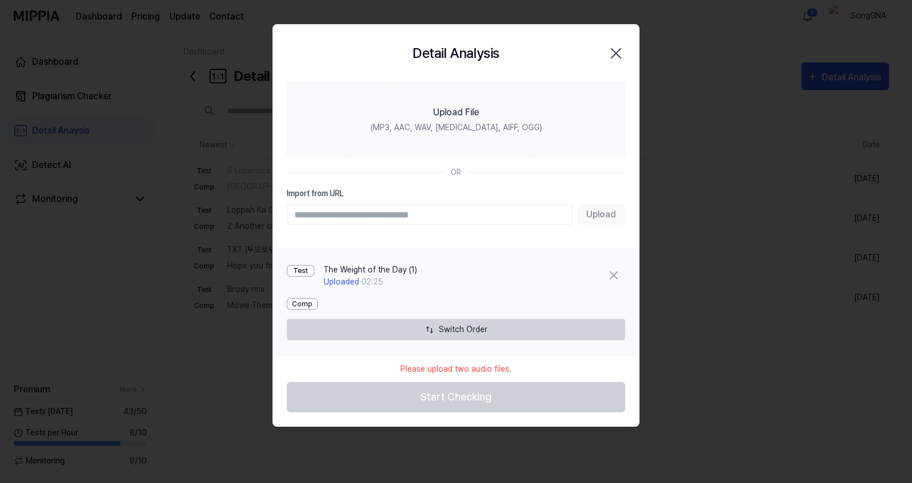
click at [432, 209] on input "Import from URL" at bounding box center [430, 214] width 286 height 21
type input "**********"
click at [612, 213] on button "Upload" at bounding box center [601, 214] width 48 height 21
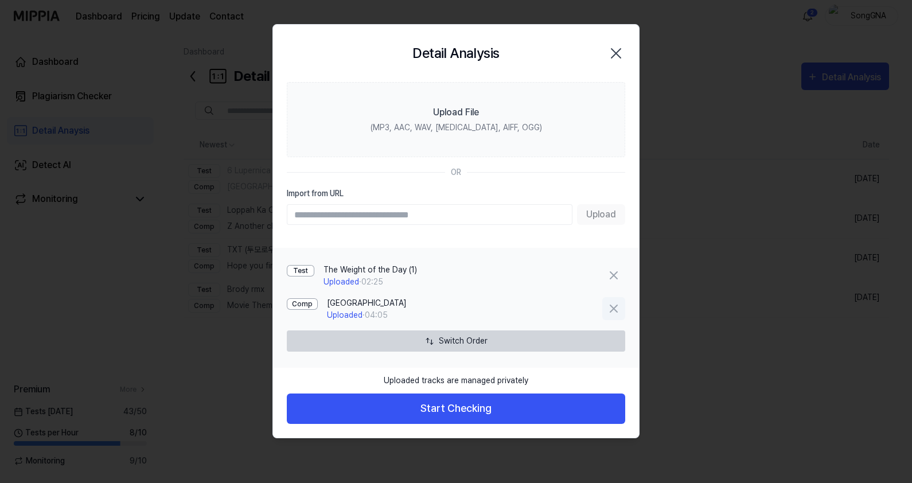
click at [611, 306] on icon at bounding box center [613, 308] width 7 height 7
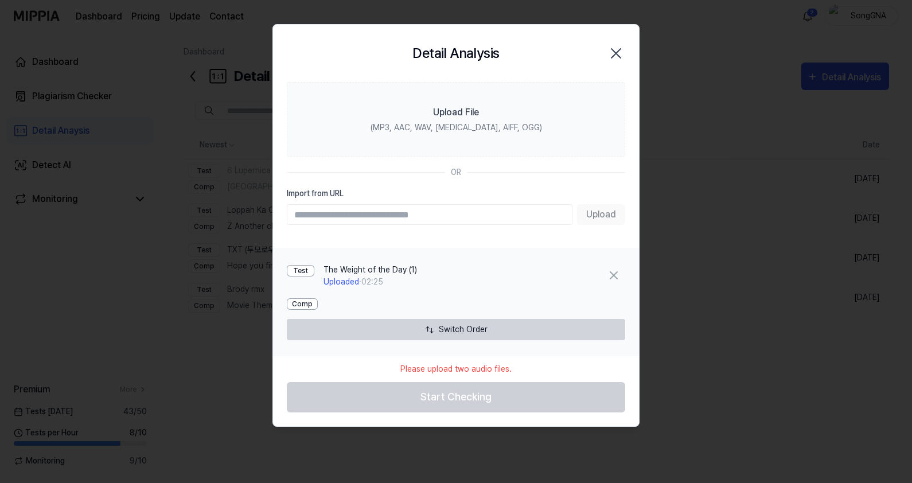
click at [411, 211] on input "Import from URL" at bounding box center [430, 214] width 286 height 21
type input "**********"
click at [590, 213] on button "Upload" at bounding box center [601, 214] width 48 height 21
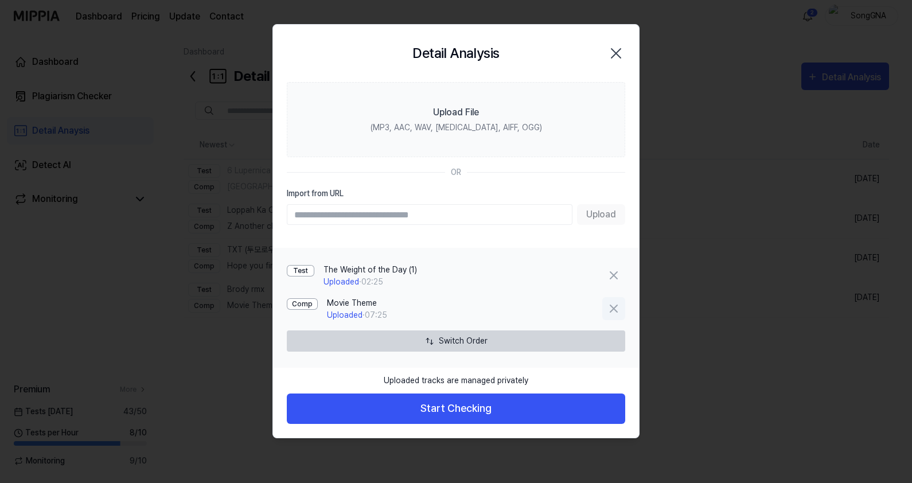
click at [616, 307] on icon at bounding box center [614, 309] width 14 height 14
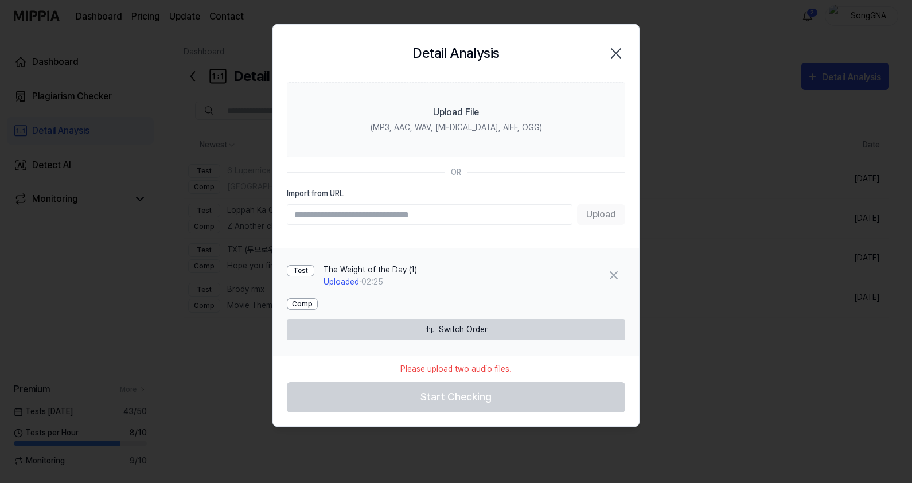
click at [447, 219] on input "Import from URL" at bounding box center [430, 214] width 286 height 21
type input "**********"
click at [596, 218] on button "Upload" at bounding box center [601, 214] width 48 height 21
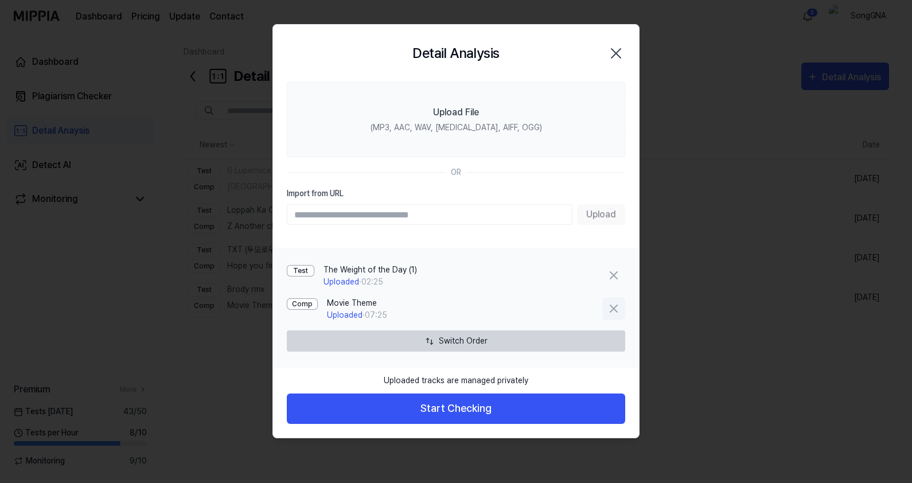
click at [612, 307] on icon at bounding box center [613, 308] width 7 height 7
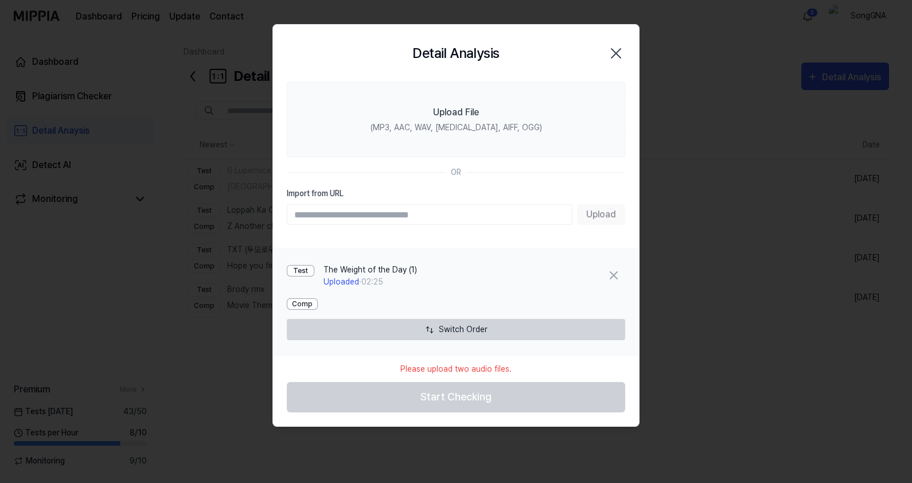
click at [517, 218] on input "Import from URL" at bounding box center [430, 214] width 286 height 21
click at [457, 215] on input "Import from URL" at bounding box center [430, 214] width 286 height 21
paste input "**********"
type input "**********"
click at [597, 218] on button "Upload" at bounding box center [601, 214] width 48 height 21
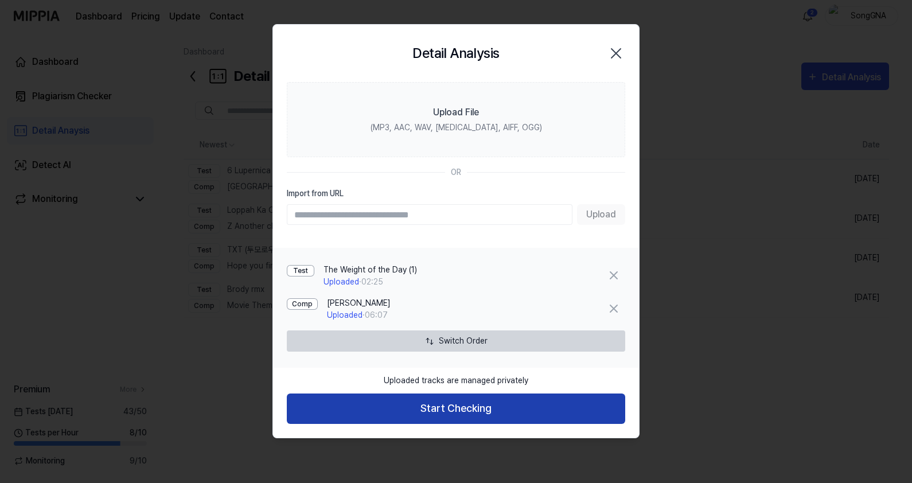
click at [470, 403] on button "Start Checking" at bounding box center [456, 408] width 338 height 30
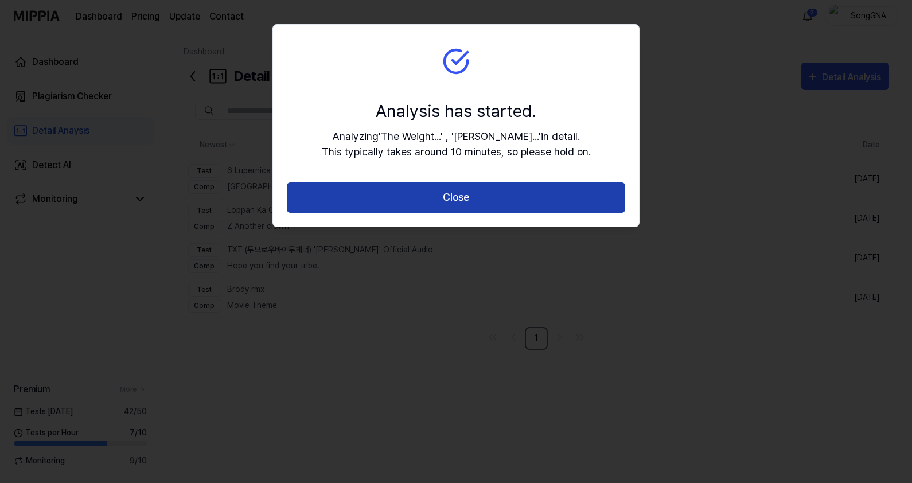
click at [459, 197] on button "Close" at bounding box center [456, 197] width 338 height 30
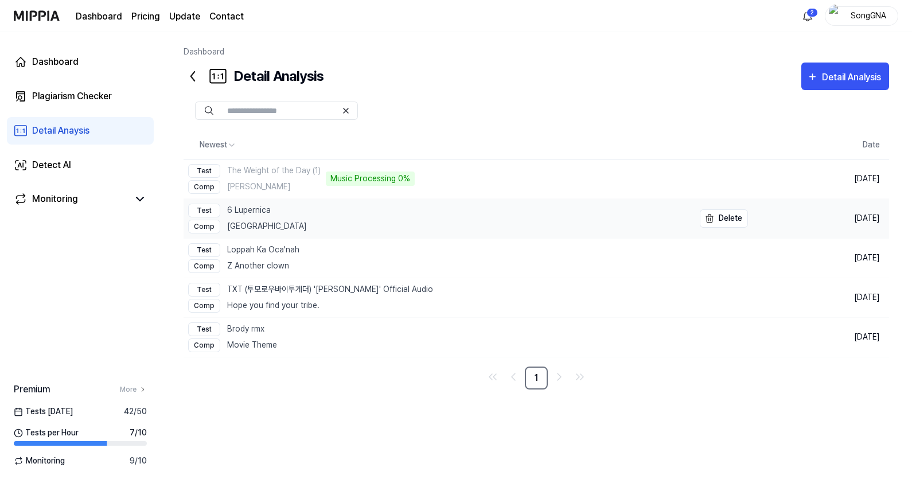
click at [349, 227] on link "Test 6 Lupernica Comp [GEOGRAPHIC_DATA]" at bounding box center [438, 218] width 510 height 39
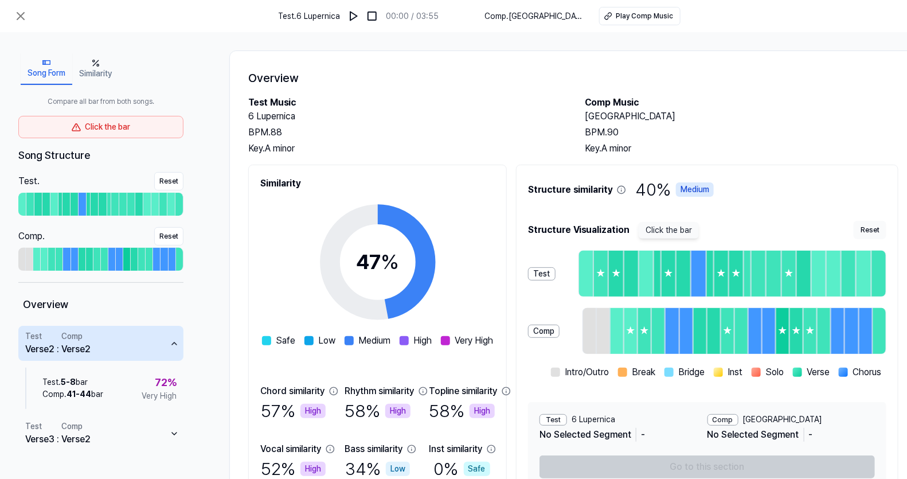
scroll to position [83, 0]
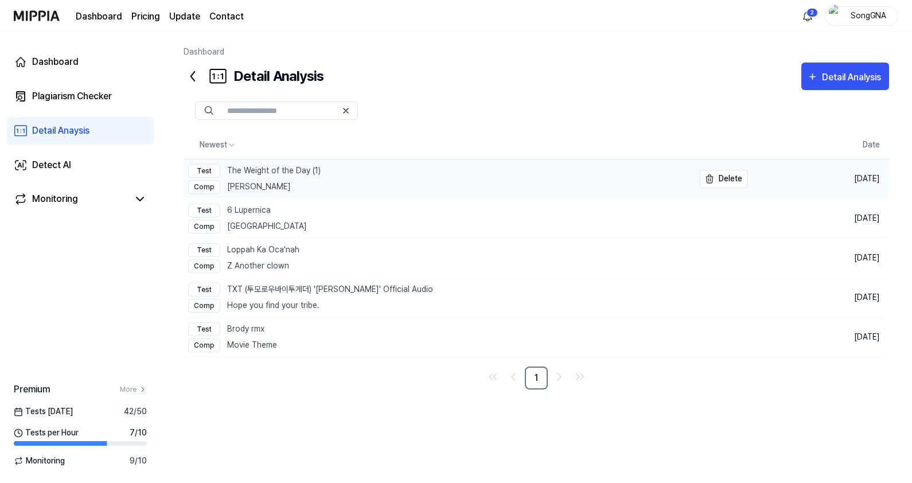
click at [359, 183] on link "Test The Weight of the Day (1) Comp [PERSON_NAME]" at bounding box center [438, 178] width 510 height 39
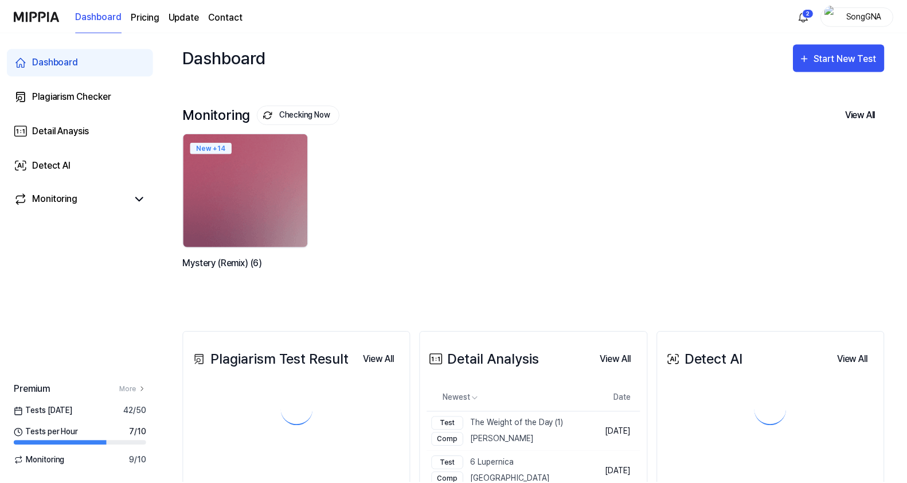
scroll to position [143, 0]
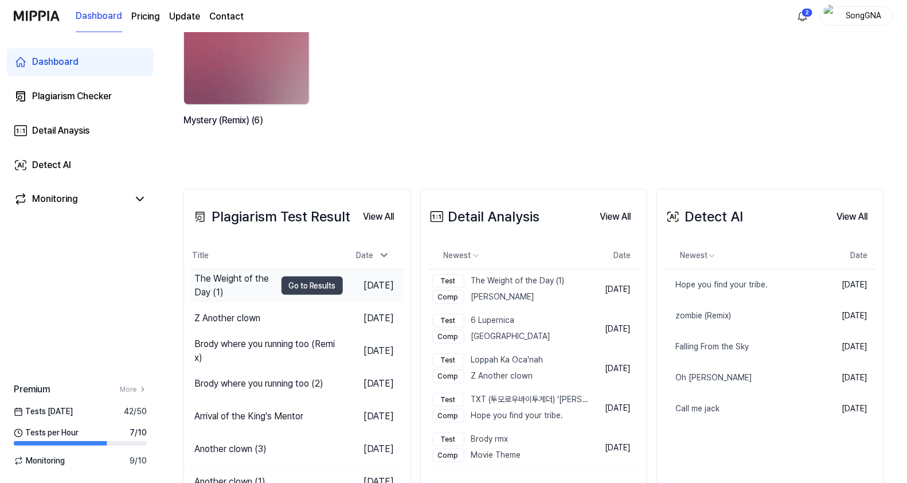
click at [245, 282] on div "The Weight of the Day (1)" at bounding box center [234, 286] width 81 height 28
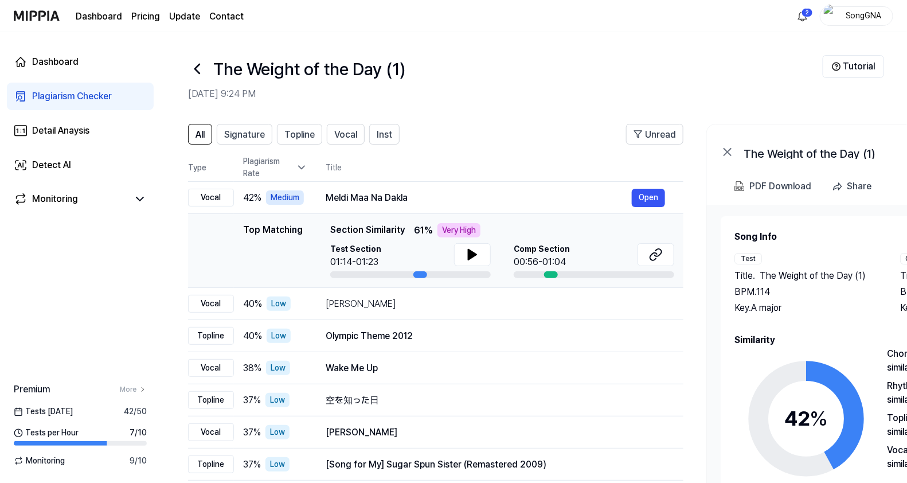
scroll to position [71, 0]
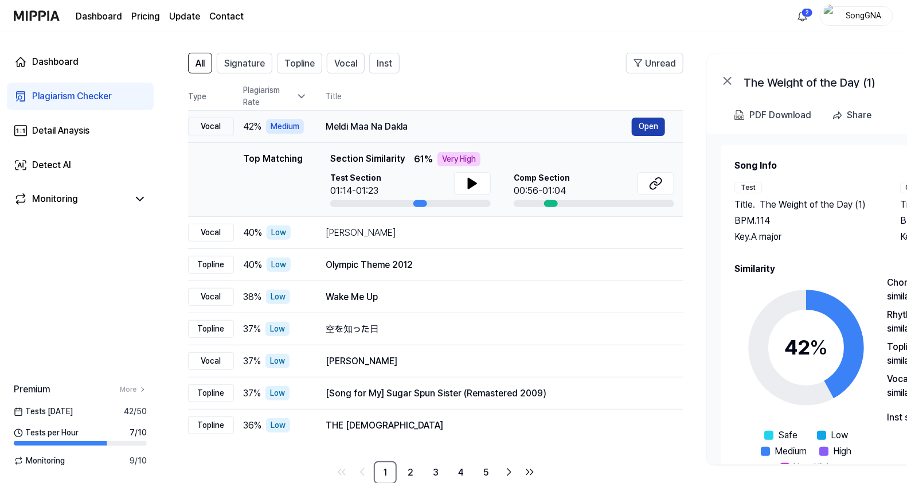
click at [640, 128] on button "Open" at bounding box center [648, 127] width 33 height 18
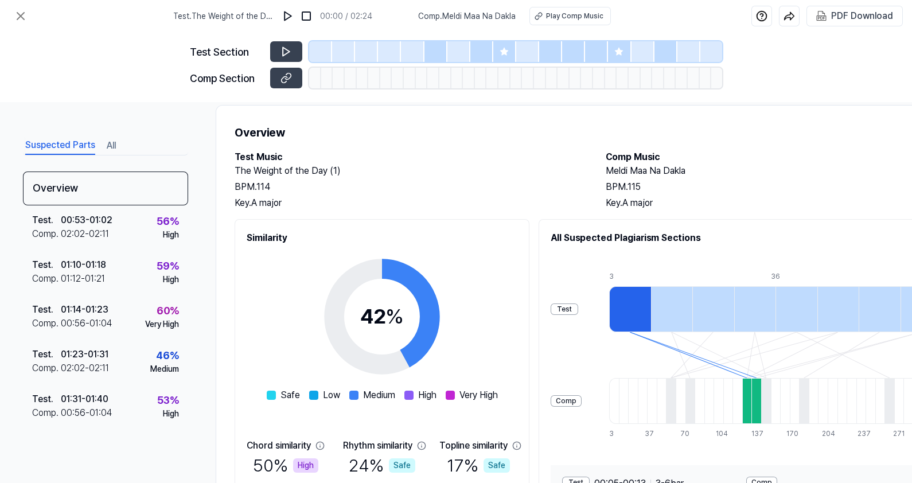
scroll to position [0, 0]
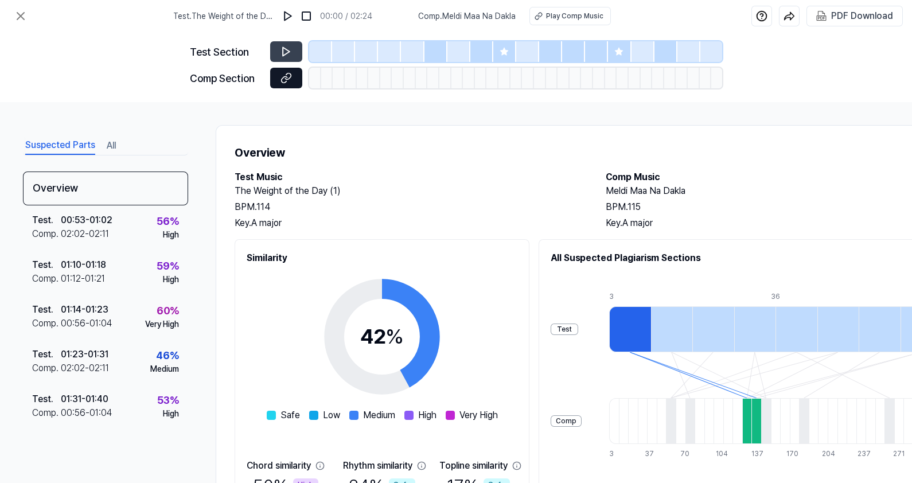
click at [278, 70] on button at bounding box center [286, 78] width 32 height 21
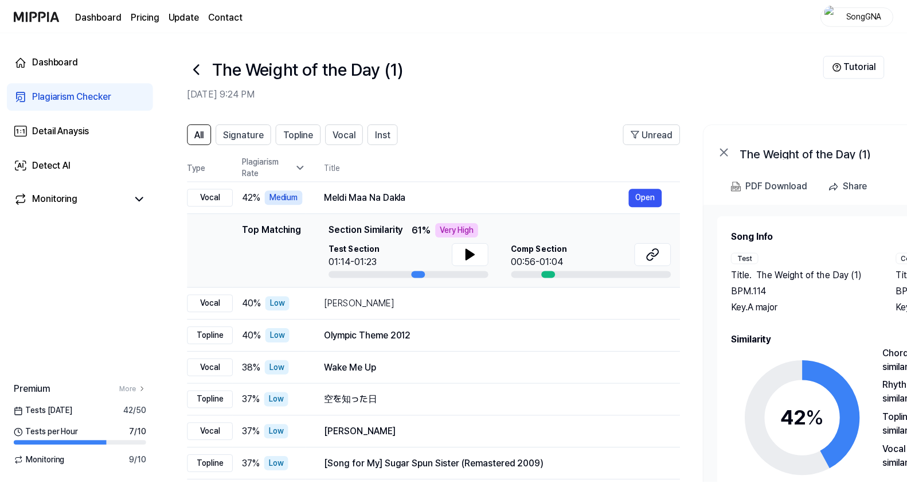
scroll to position [71, 0]
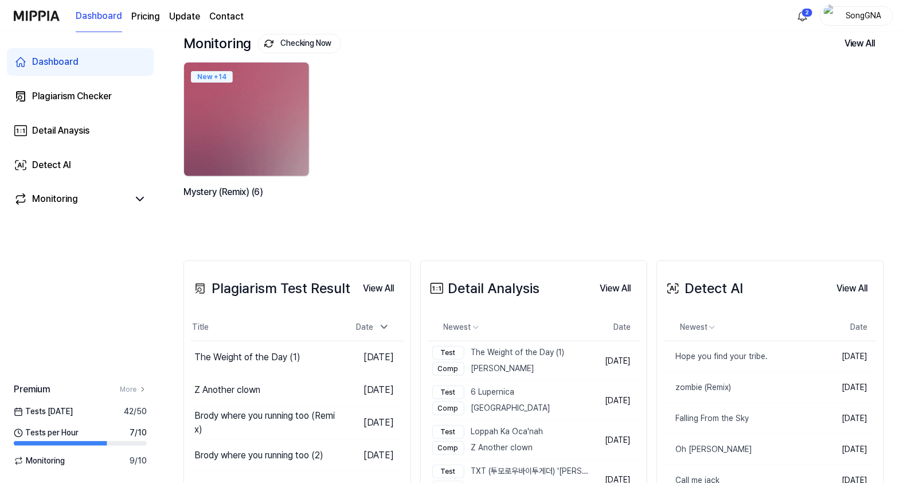
scroll to position [143, 0]
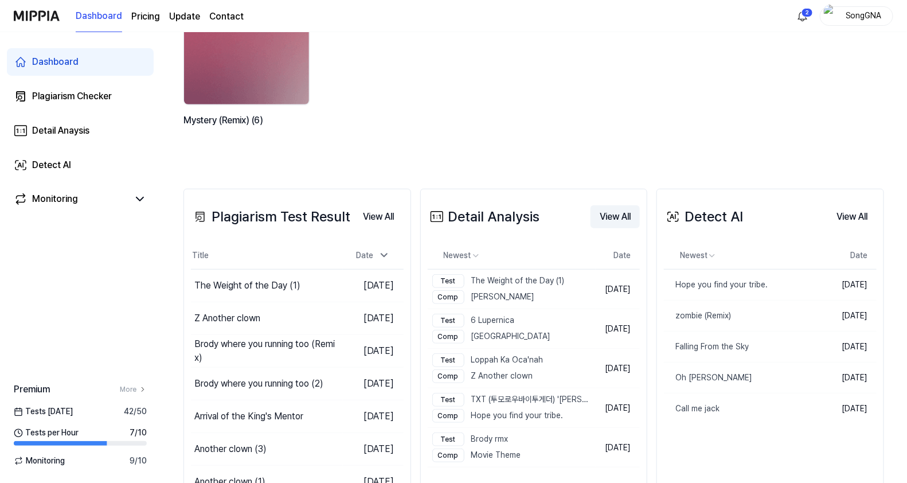
click at [609, 208] on button "View All" at bounding box center [615, 216] width 49 height 23
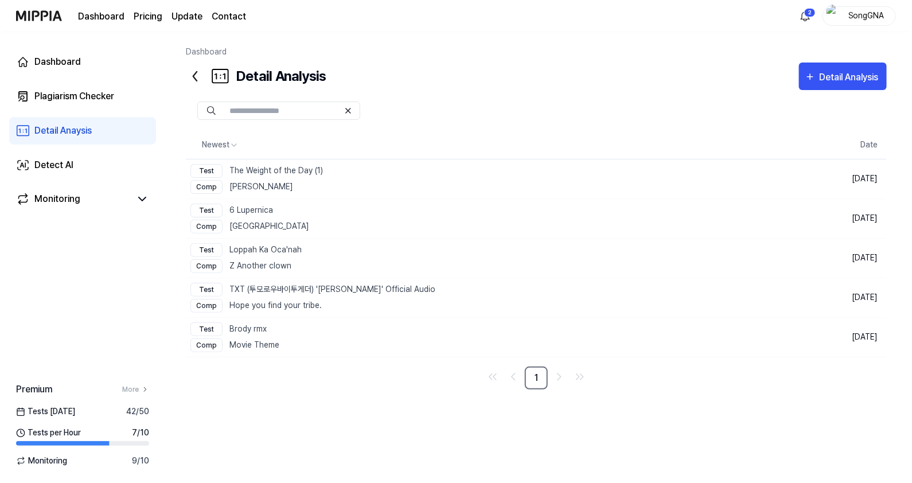
scroll to position [0, 0]
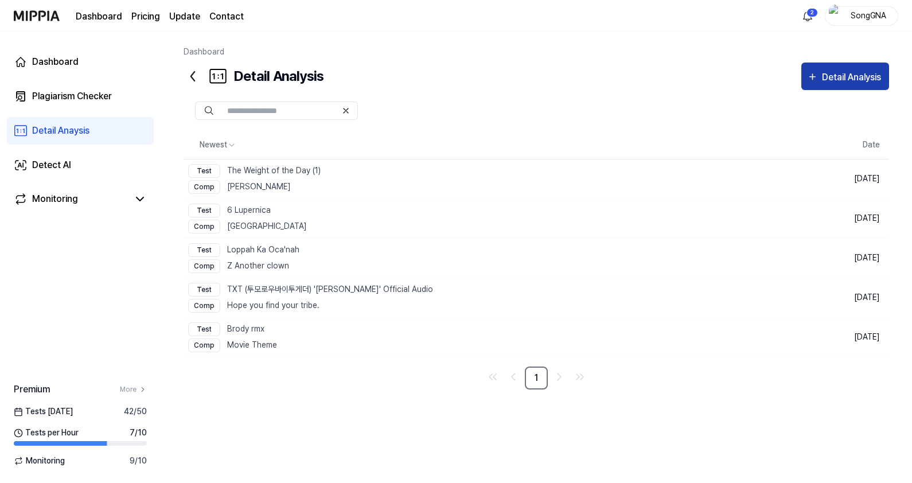
click at [825, 79] on div "Detail Analysis" at bounding box center [853, 77] width 62 height 15
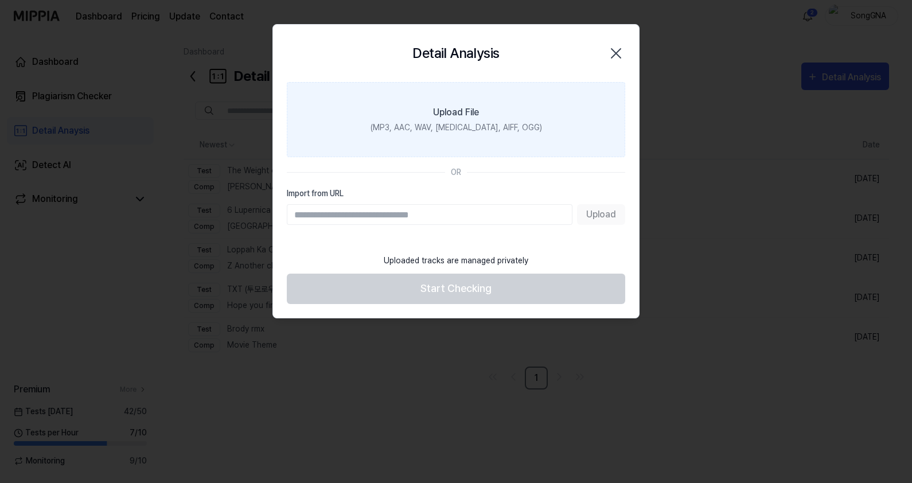
click at [425, 133] on div "(MP3, AAC, WAV, [MEDICAL_DATA], AIFF, OGG)" at bounding box center [455, 128] width 171 height 12
click at [0, 0] on input "Upload File (MP3, AAC, WAV, [MEDICAL_DATA], AIFF, OGG)" at bounding box center [0, 0] width 0 height 0
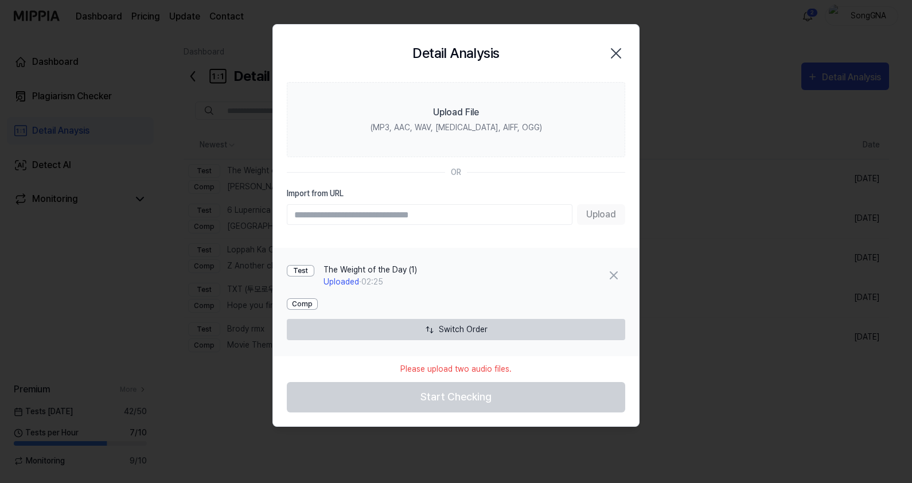
click at [398, 217] on input "Import from URL" at bounding box center [430, 214] width 286 height 21
type input "**********"
click at [606, 216] on button "Upload" at bounding box center [601, 214] width 48 height 21
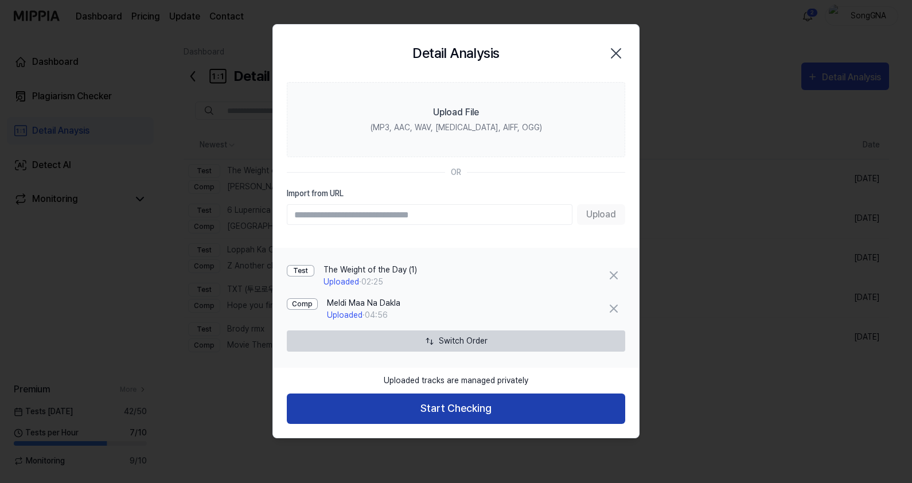
click at [519, 396] on button "Start Checking" at bounding box center [456, 408] width 338 height 30
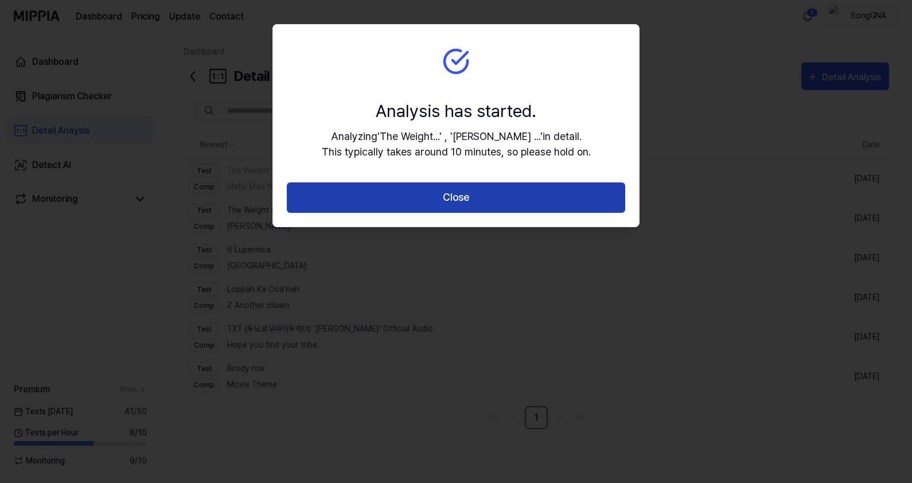
drag, startPoint x: 459, startPoint y: 204, endPoint x: 460, endPoint y: 212, distance: 8.2
click at [460, 212] on button "Close" at bounding box center [456, 197] width 338 height 30
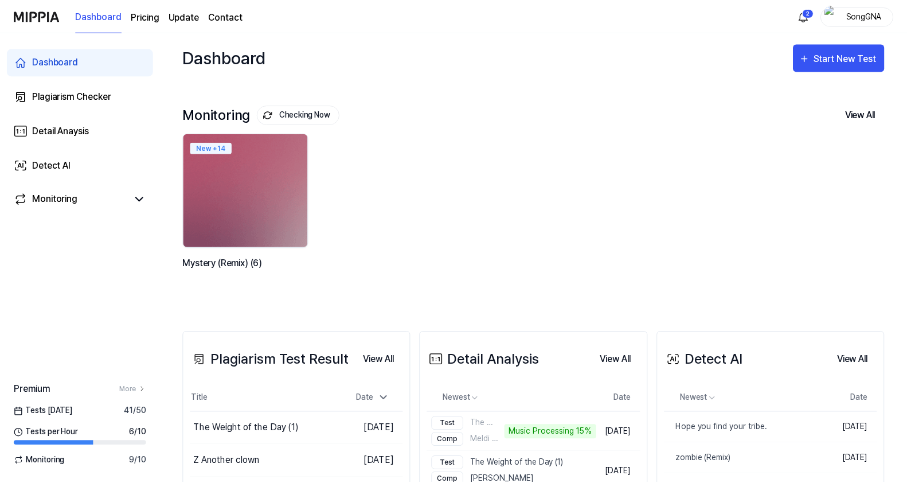
scroll to position [143, 0]
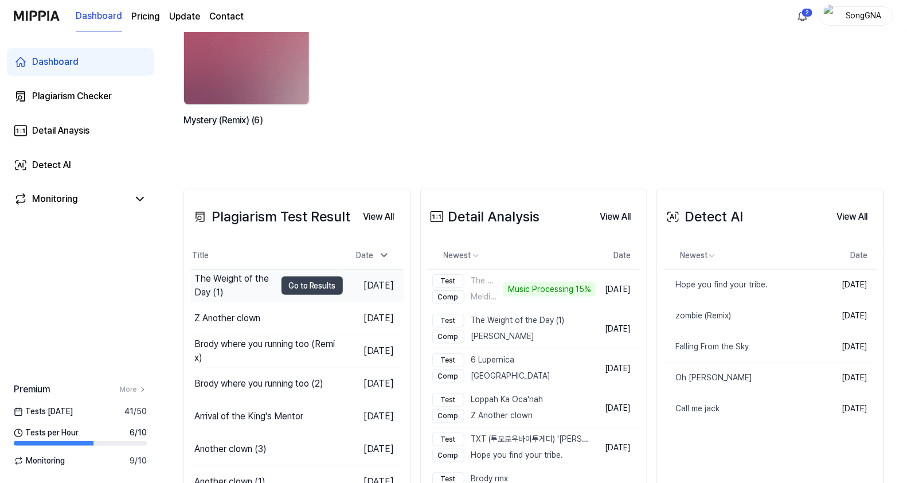
click at [226, 284] on div "The Weight of the Day (1)" at bounding box center [234, 286] width 81 height 28
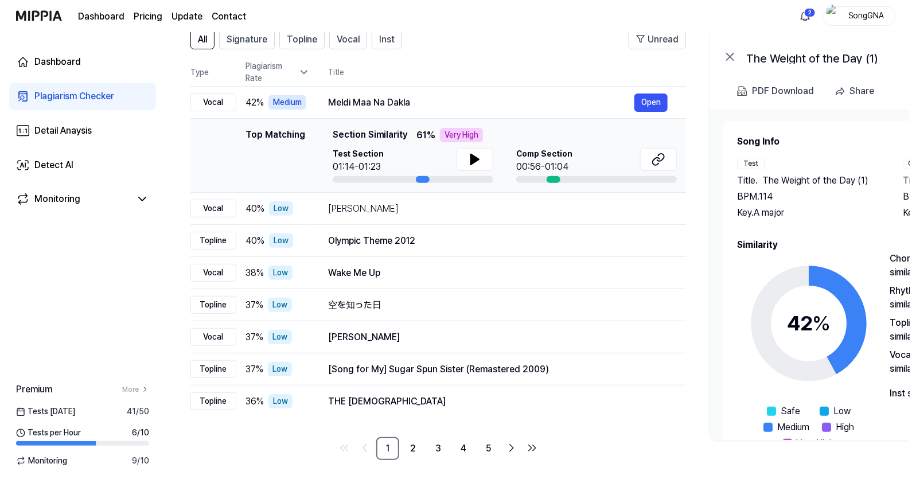
scroll to position [0, 0]
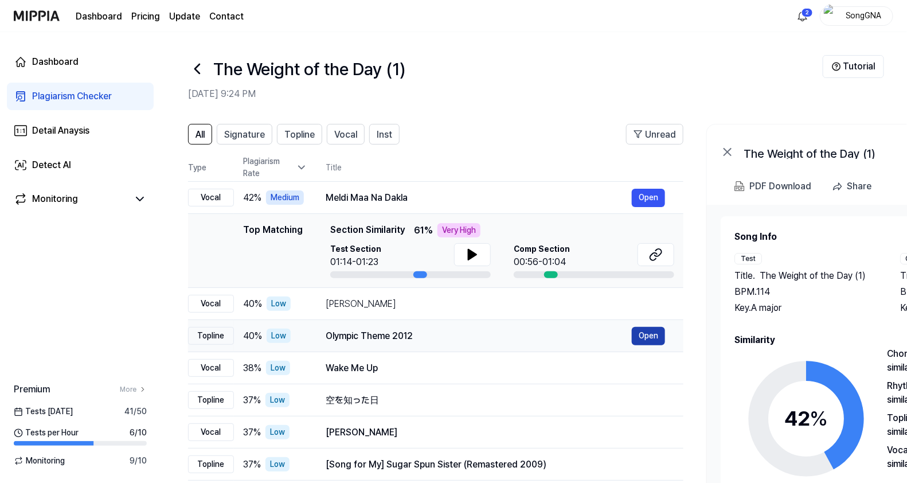
click at [640, 333] on button "Open" at bounding box center [648, 336] width 33 height 18
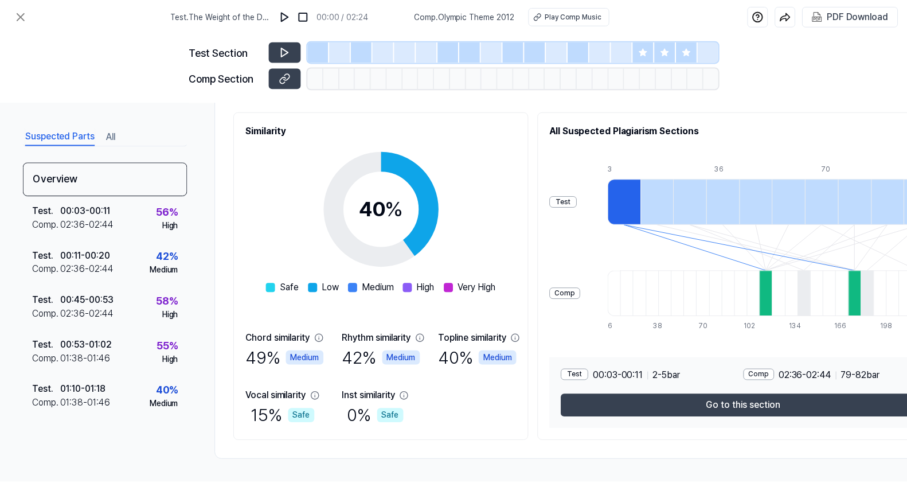
scroll to position [59, 0]
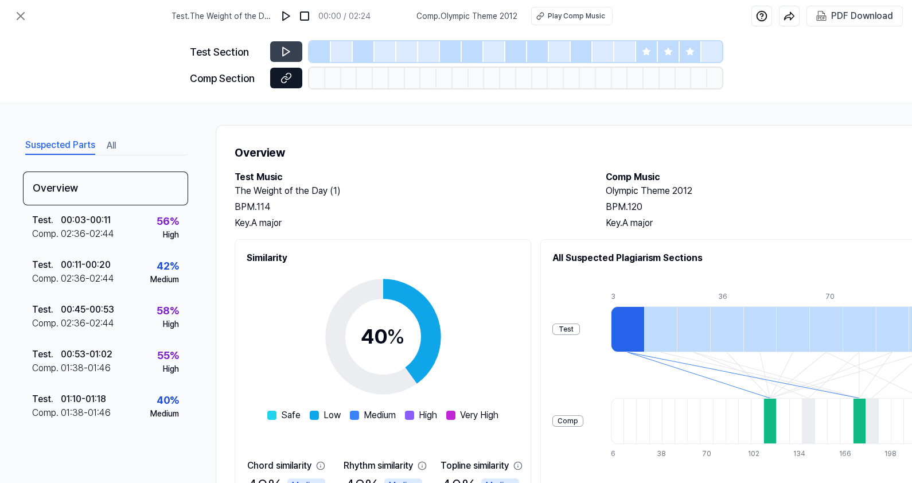
click at [281, 78] on icon at bounding box center [285, 77] width 11 height 11
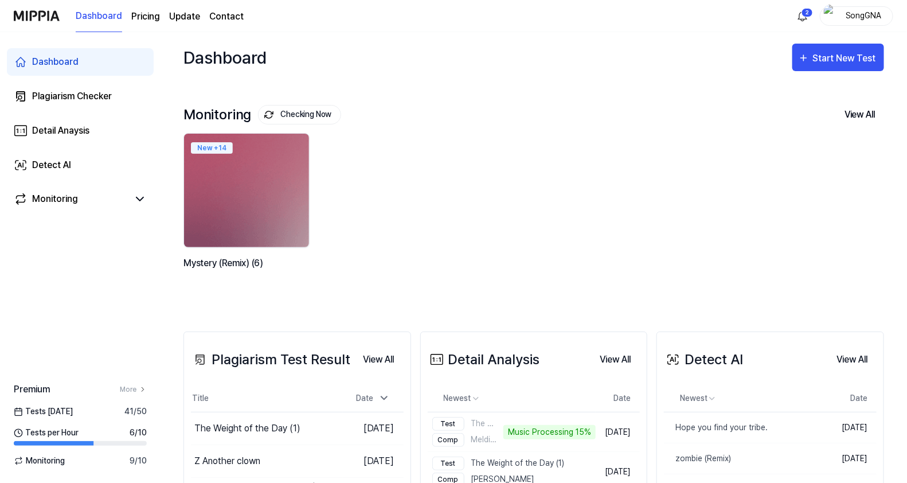
scroll to position [143, 0]
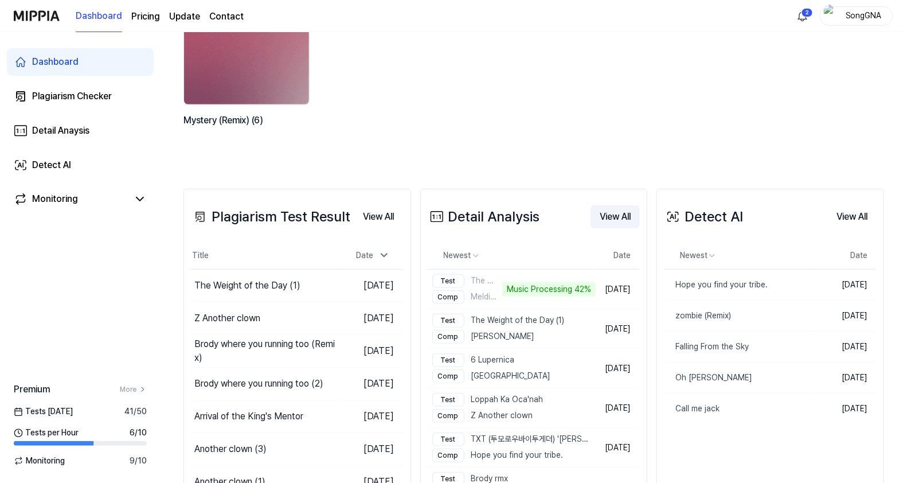
click at [611, 212] on button "View All" at bounding box center [615, 216] width 49 height 23
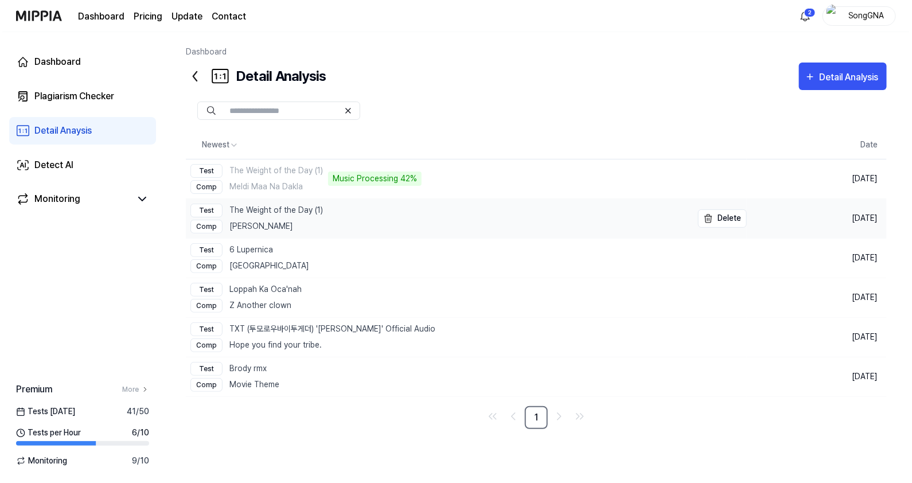
scroll to position [0, 0]
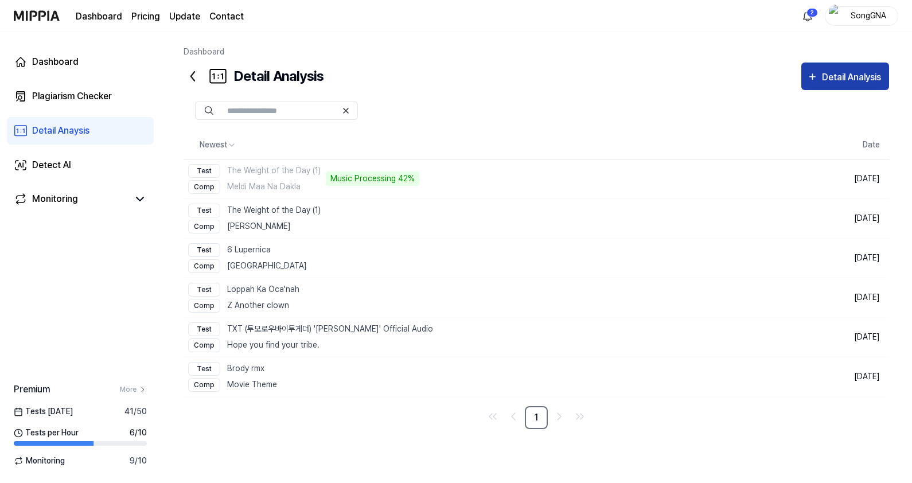
click at [843, 69] on button "Detail Analysis" at bounding box center [845, 76] width 88 height 28
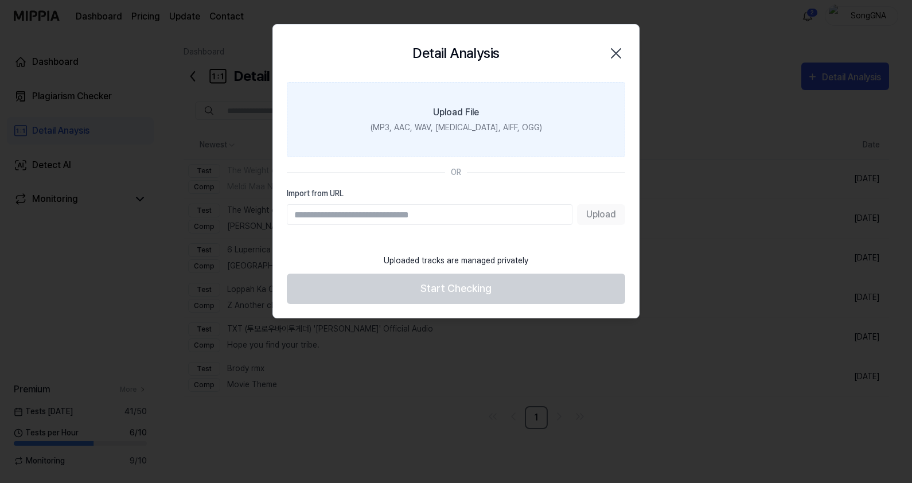
click at [422, 130] on div "(MP3, AAC, WAV, [MEDICAL_DATA], AIFF, OGG)" at bounding box center [455, 128] width 171 height 12
click at [0, 0] on input "Upload File (MP3, AAC, WAV, [MEDICAL_DATA], AIFF, OGG)" at bounding box center [0, 0] width 0 height 0
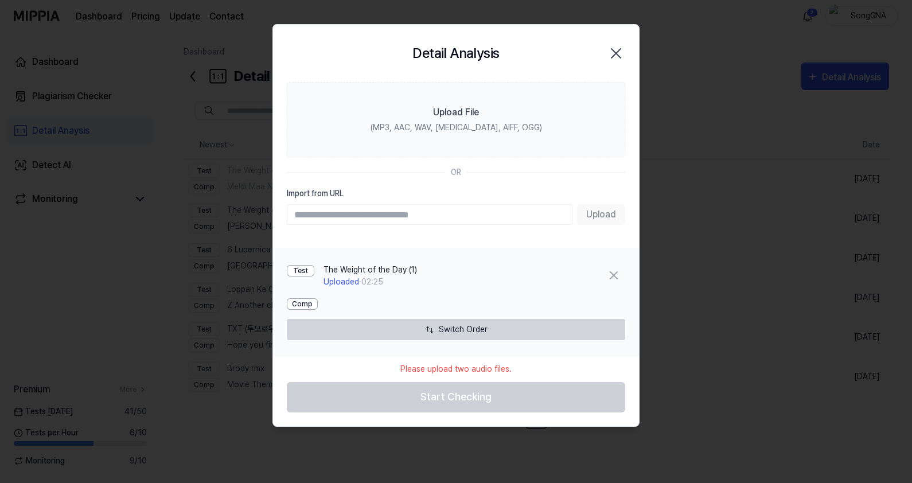
click at [403, 210] on input "Import from URL" at bounding box center [430, 214] width 286 height 21
type input "**********"
click at [598, 211] on button "Upload" at bounding box center [601, 214] width 48 height 21
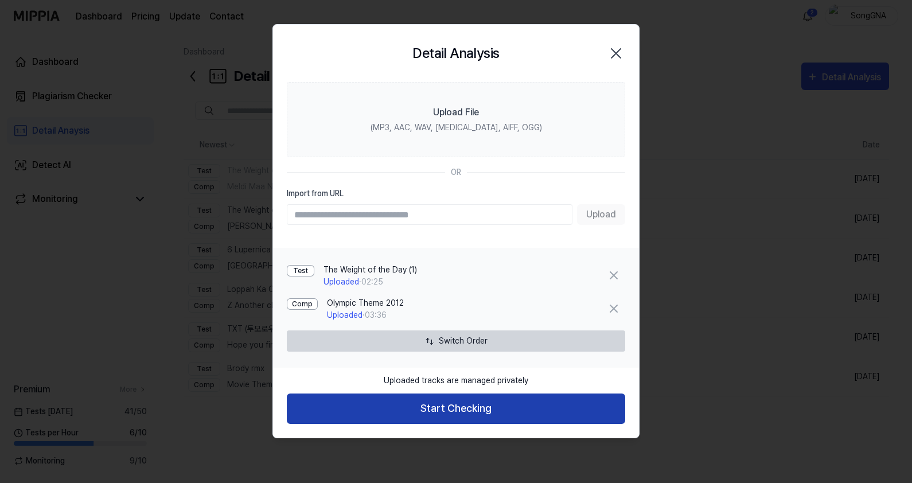
click at [531, 416] on button "Start Checking" at bounding box center [456, 408] width 338 height 30
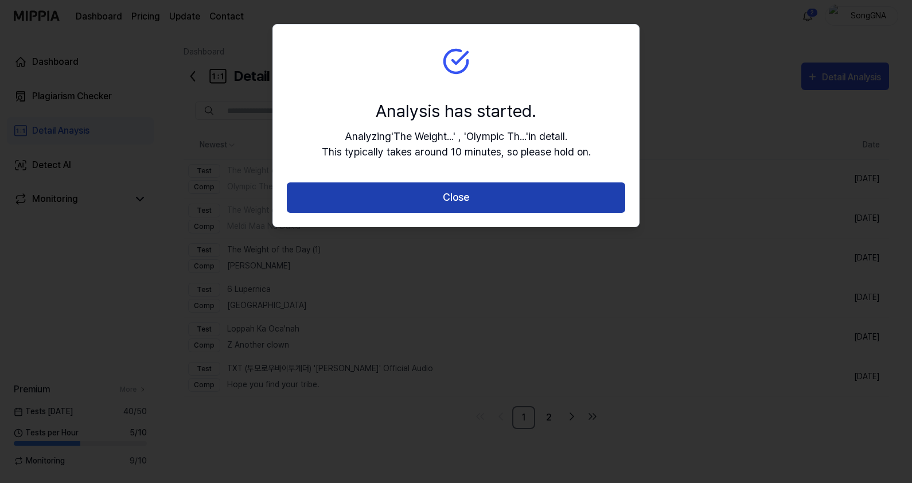
click at [503, 202] on button "Close" at bounding box center [456, 197] width 338 height 30
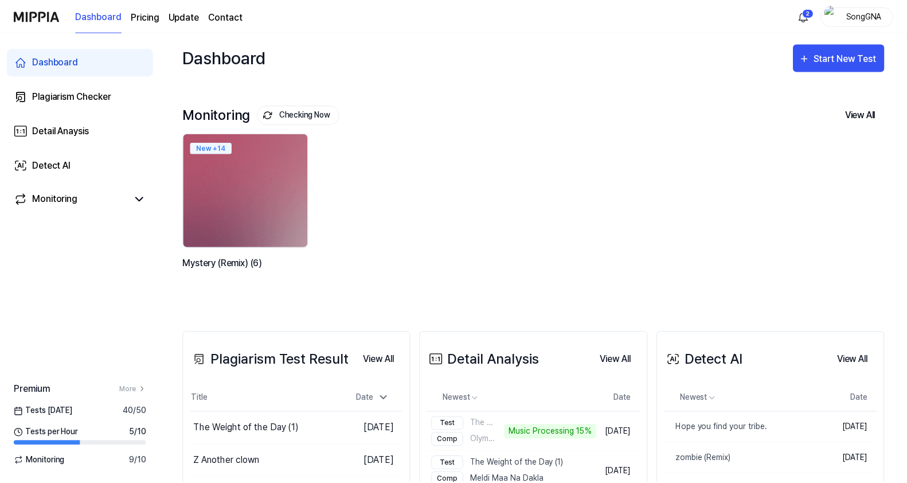
scroll to position [143, 0]
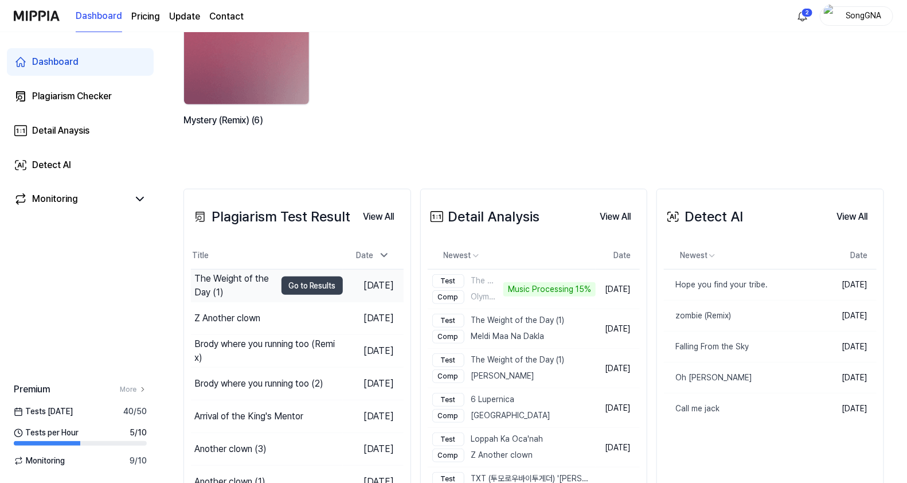
click at [225, 278] on div "The Weight of the Day (1)" at bounding box center [234, 286] width 81 height 28
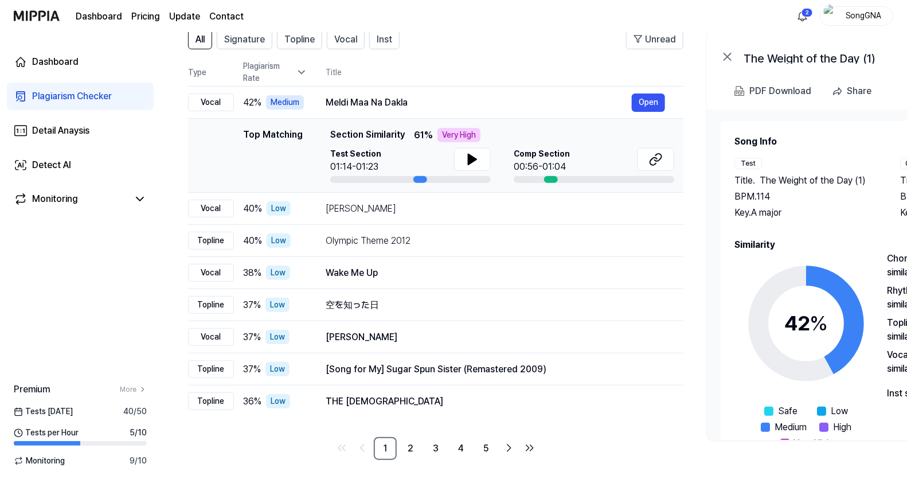
scroll to position [0, 0]
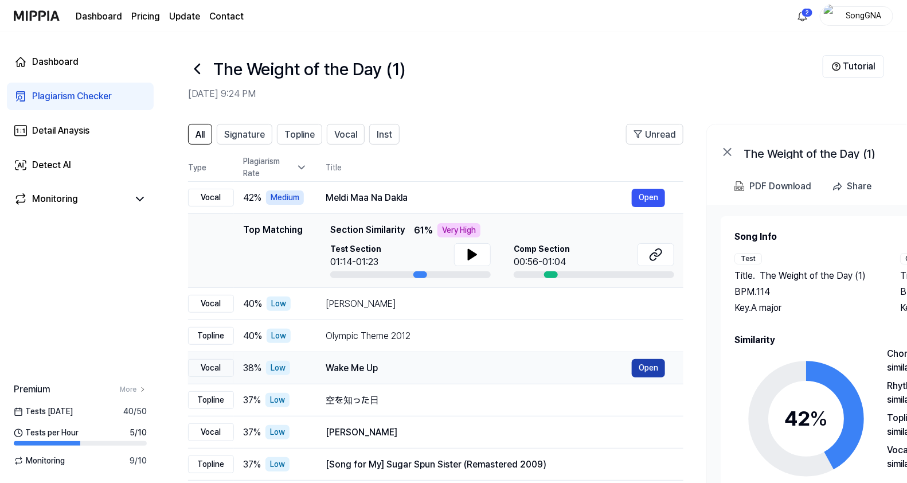
click at [645, 368] on button "Open" at bounding box center [648, 368] width 33 height 18
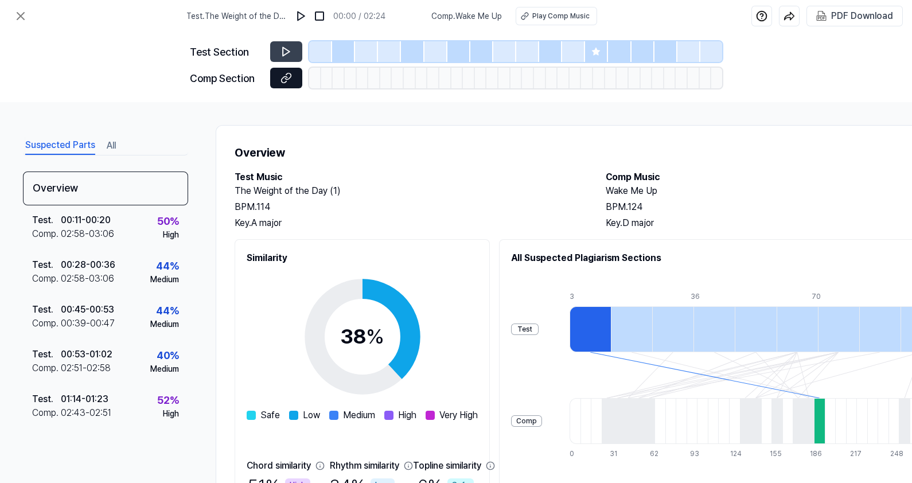
click at [292, 73] on button at bounding box center [286, 78] width 32 height 21
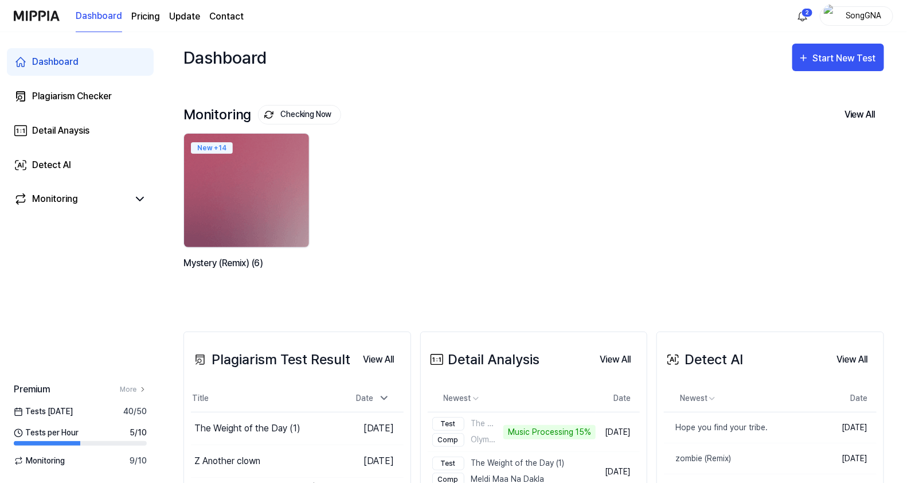
scroll to position [143, 0]
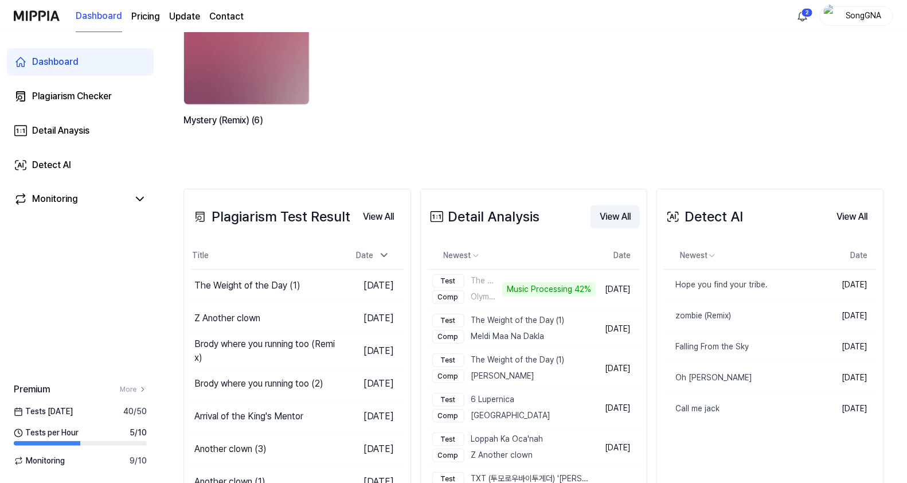
click at [608, 221] on button "View All" at bounding box center [615, 216] width 49 height 23
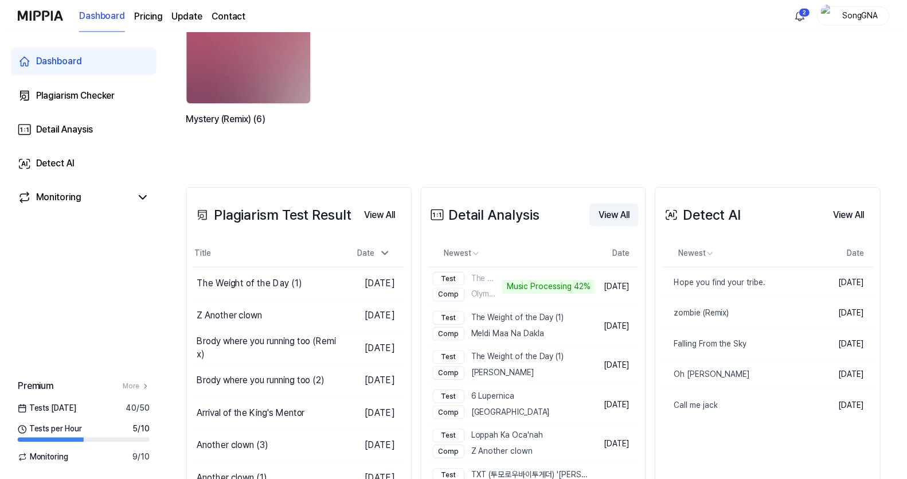
scroll to position [0, 0]
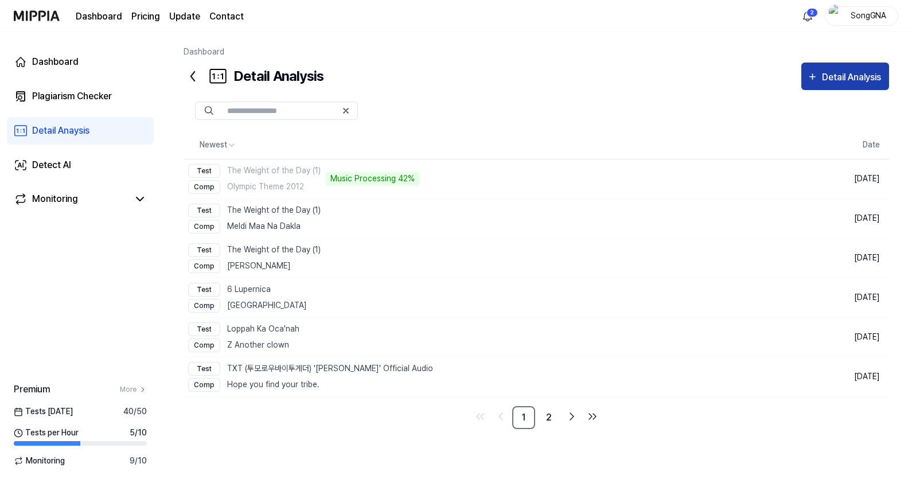
click at [830, 81] on div "Detail Analysis" at bounding box center [853, 77] width 62 height 15
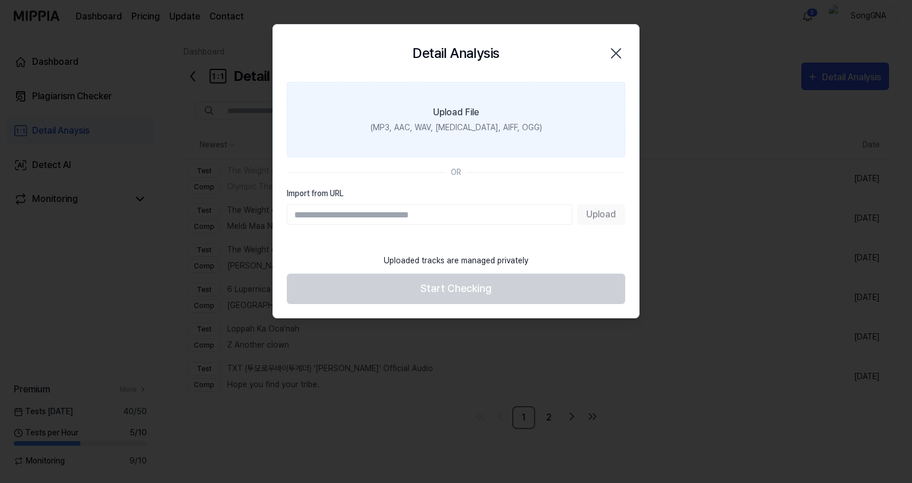
click at [419, 106] on label "Upload File (MP3, AAC, WAV, [MEDICAL_DATA], AIFF, OGG)" at bounding box center [456, 119] width 338 height 75
click at [0, 0] on input "Upload File (MP3, AAC, WAV, [MEDICAL_DATA], AIFF, OGG)" at bounding box center [0, 0] width 0 height 0
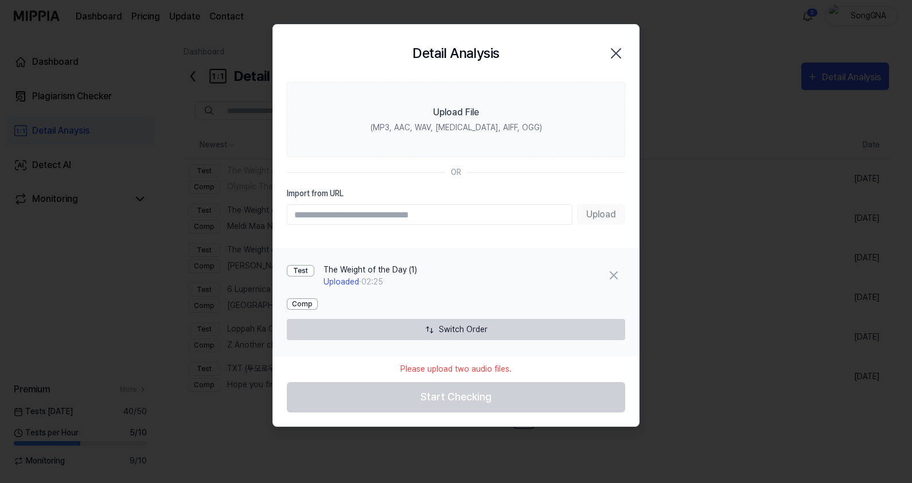
click at [410, 216] on input "Import from URL" at bounding box center [430, 214] width 286 height 21
type input "**********"
click at [593, 218] on button "Upload" at bounding box center [601, 214] width 48 height 21
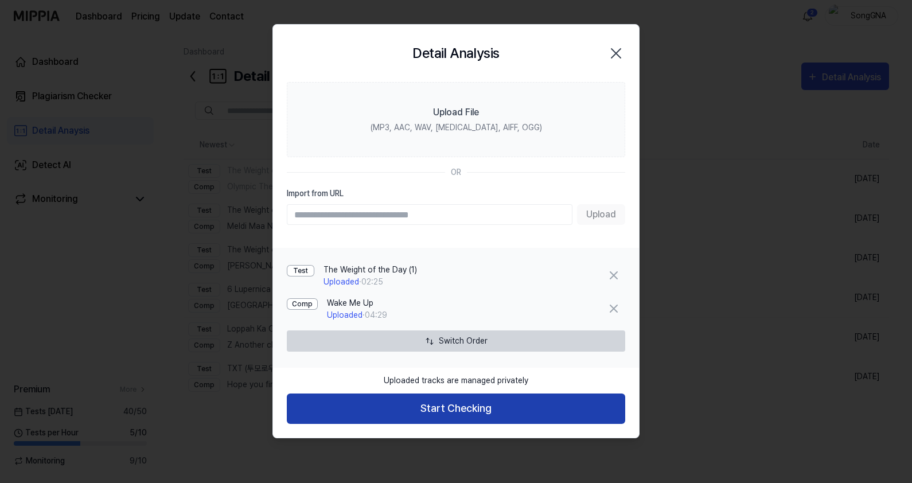
click at [525, 401] on button "Start Checking" at bounding box center [456, 408] width 338 height 30
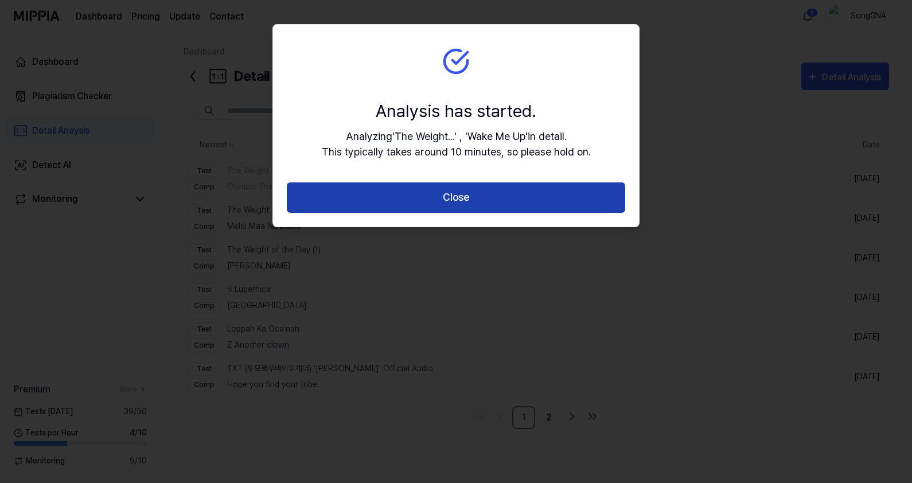
click at [458, 192] on button "Close" at bounding box center [456, 197] width 338 height 30
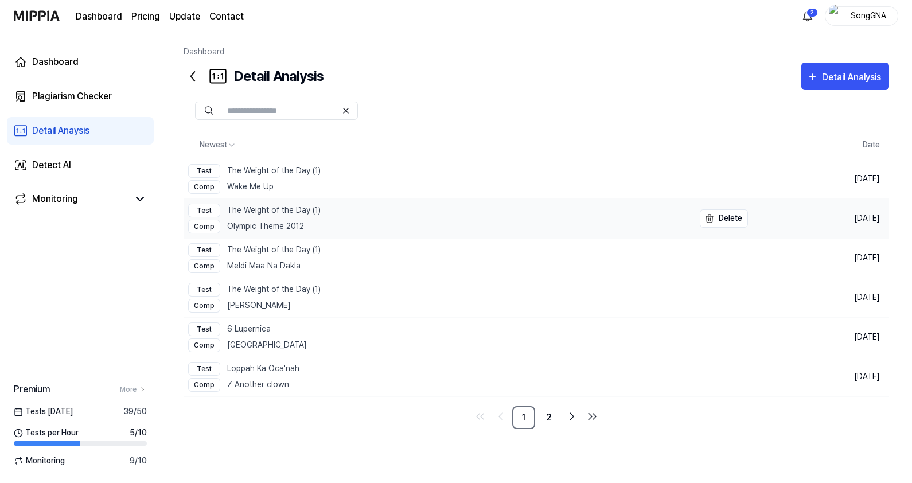
click at [249, 208] on div "Test The Weight of the Day (1)" at bounding box center [254, 211] width 132 height 14
click at [279, 177] on div "Test The Weight of the Day (1)" at bounding box center [254, 171] width 132 height 14
click at [269, 260] on div "Comp Meldi Maa Na Dakla" at bounding box center [254, 266] width 132 height 14
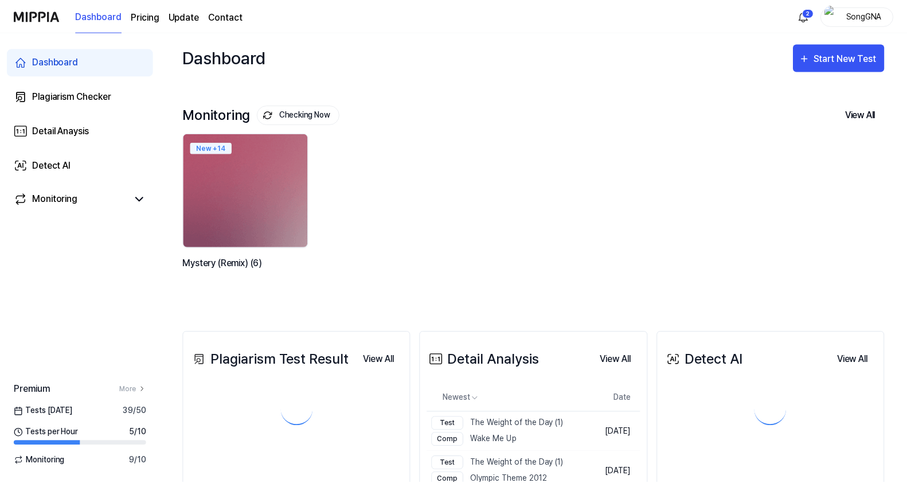
scroll to position [143, 0]
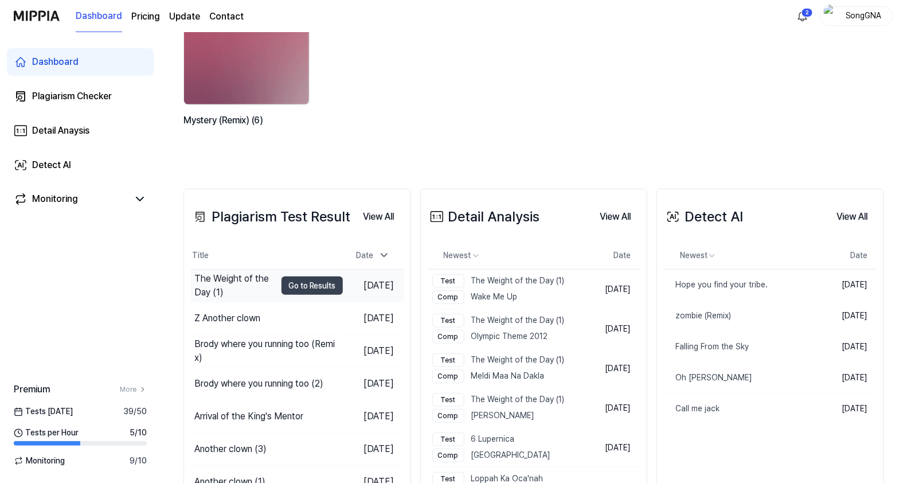
click at [264, 282] on td "The Weight of the Day (1) Go to Results" at bounding box center [267, 285] width 152 height 32
click at [298, 281] on button "Go to Results" at bounding box center [312, 285] width 61 height 18
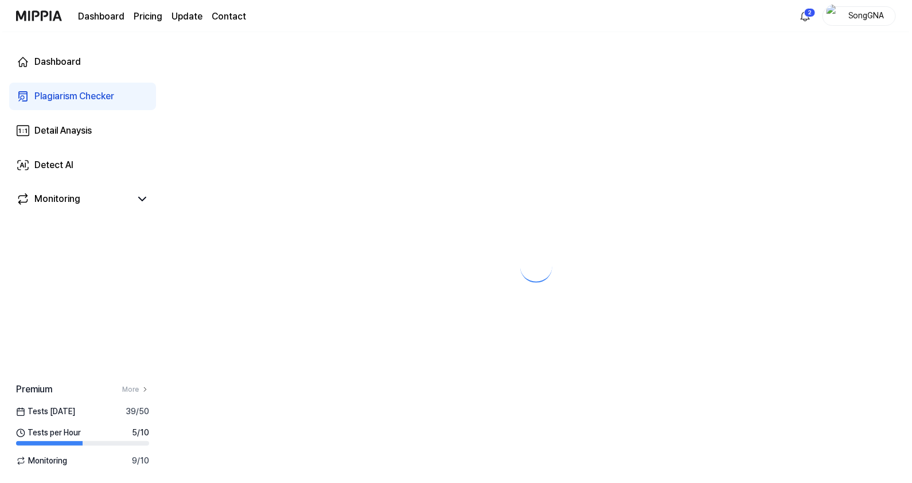
scroll to position [0, 0]
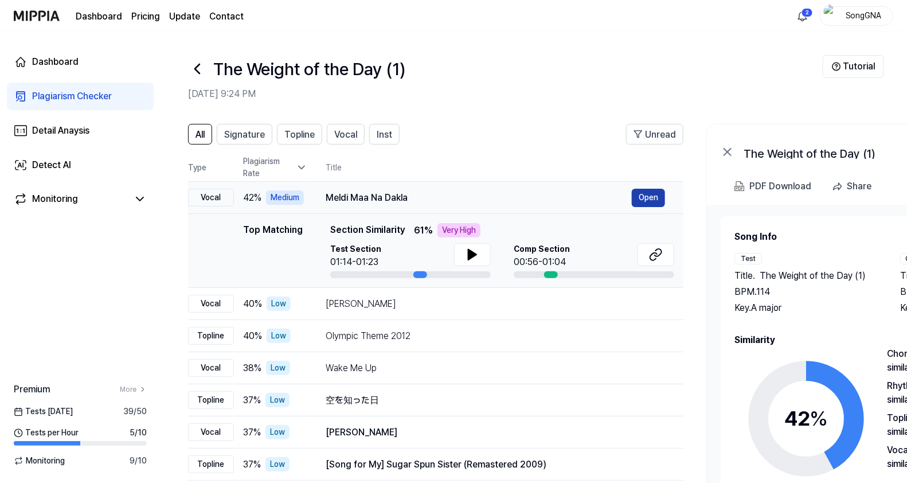
click at [639, 192] on button "Open" at bounding box center [648, 198] width 33 height 18
click at [643, 369] on button "Open" at bounding box center [648, 368] width 33 height 18
